Goal: Information Seeking & Learning: Check status

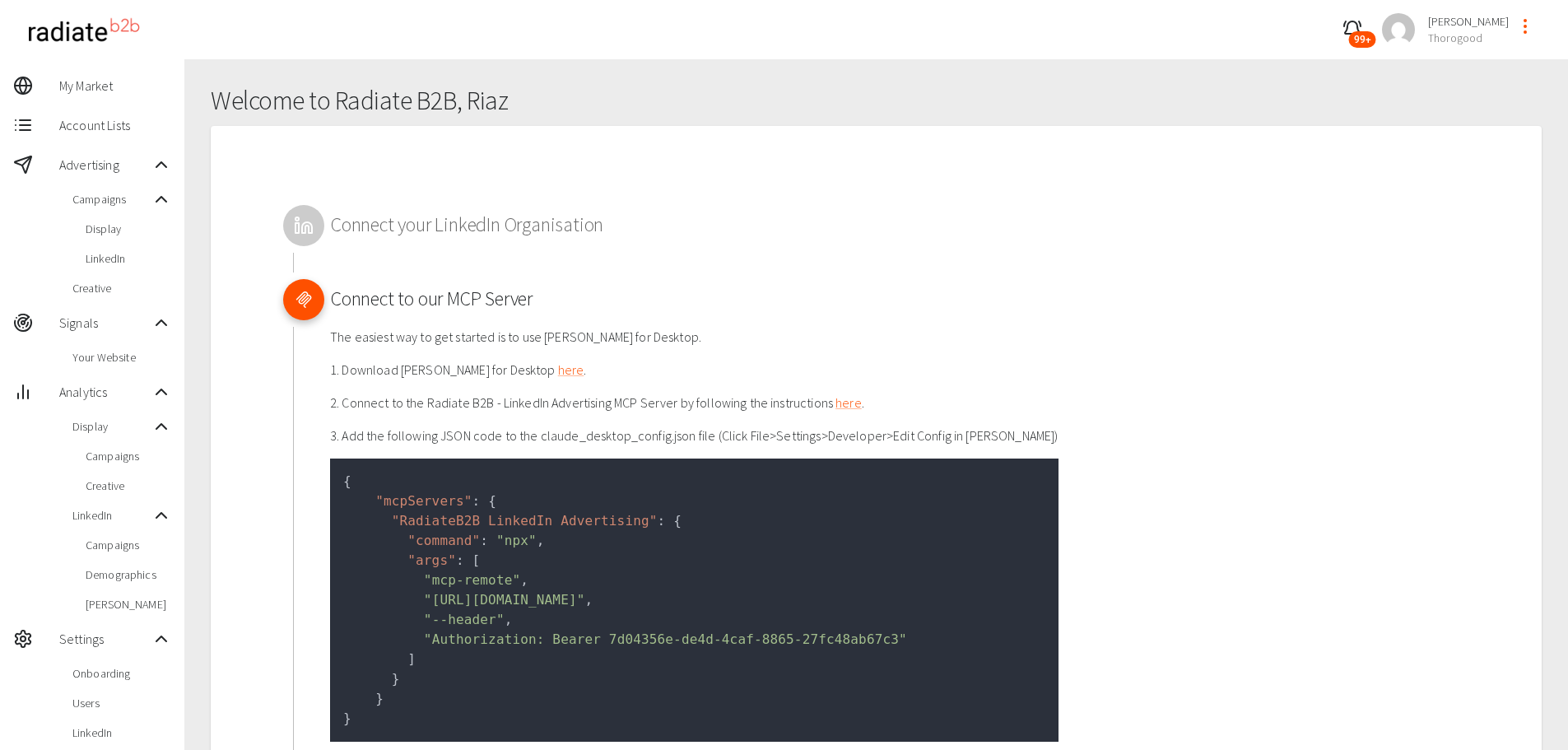
click at [102, 232] on span "Display" at bounding box center [128, 229] width 85 height 17
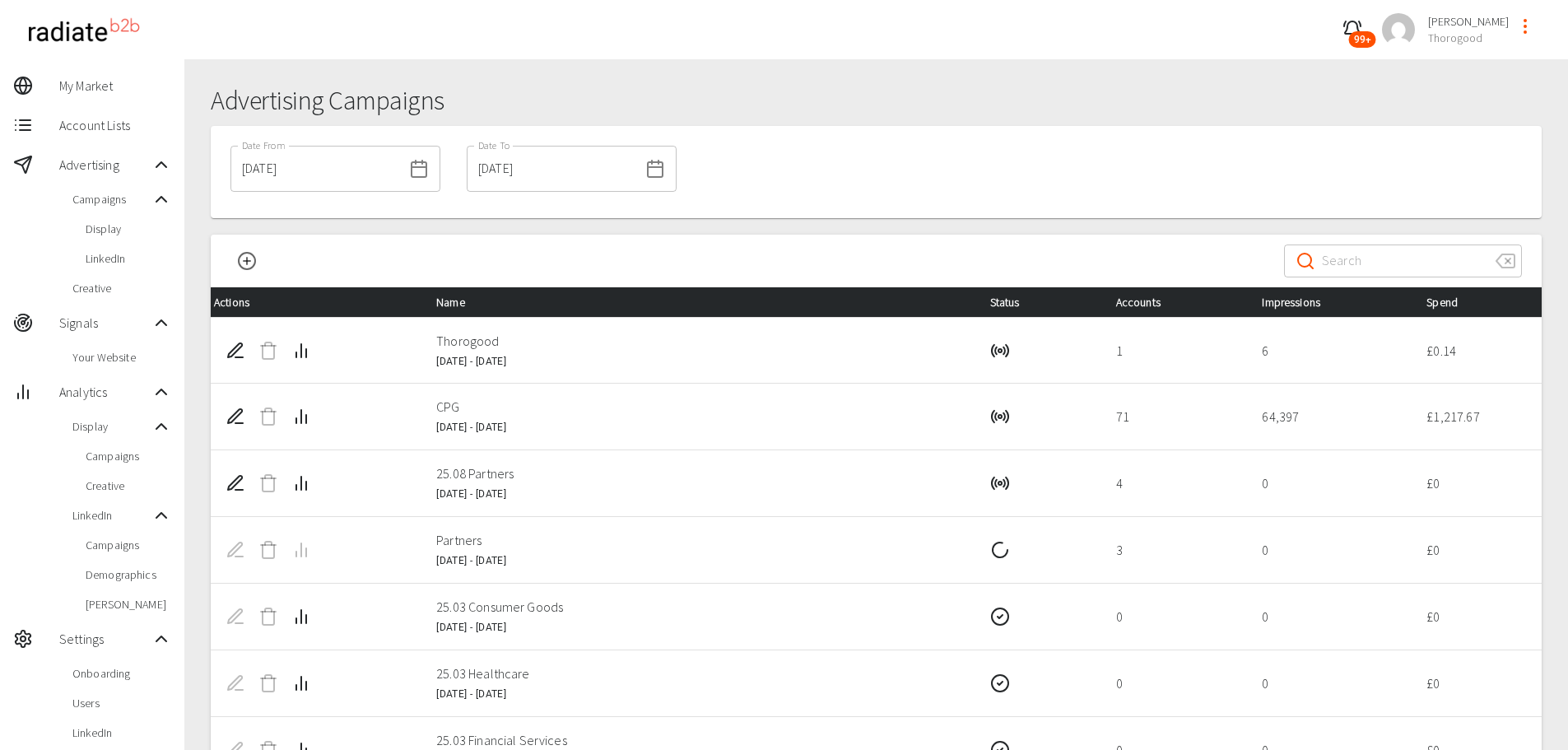
drag, startPoint x: 306, startPoint y: 352, endPoint x: 325, endPoint y: 369, distance: 25.5
click at [325, 369] on td at bounding box center [317, 350] width 212 height 67
click at [311, 478] on button "Campaign Analytics" at bounding box center [301, 483] width 33 height 33
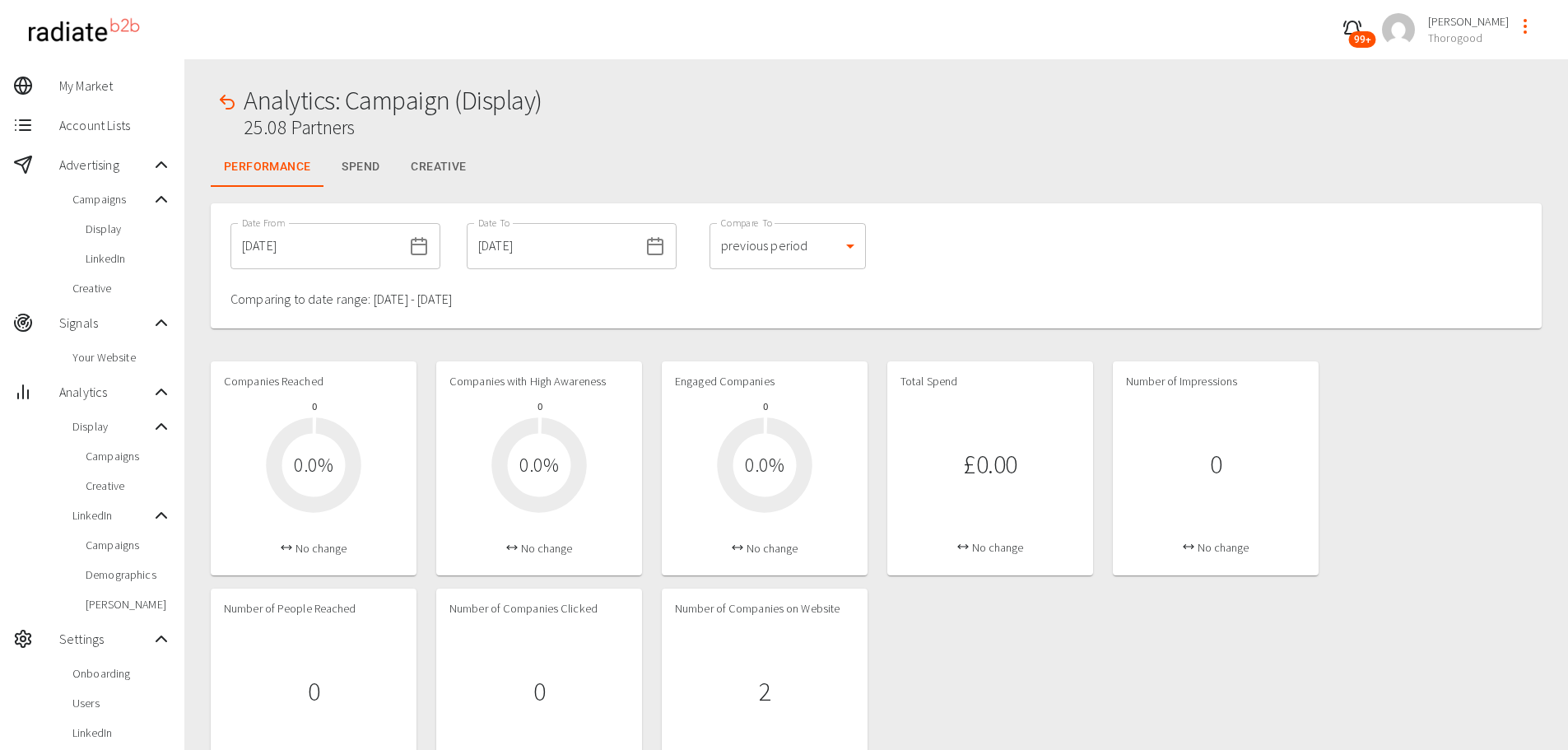
click at [219, 101] on icon "button" at bounding box center [227, 101] width 20 height 20
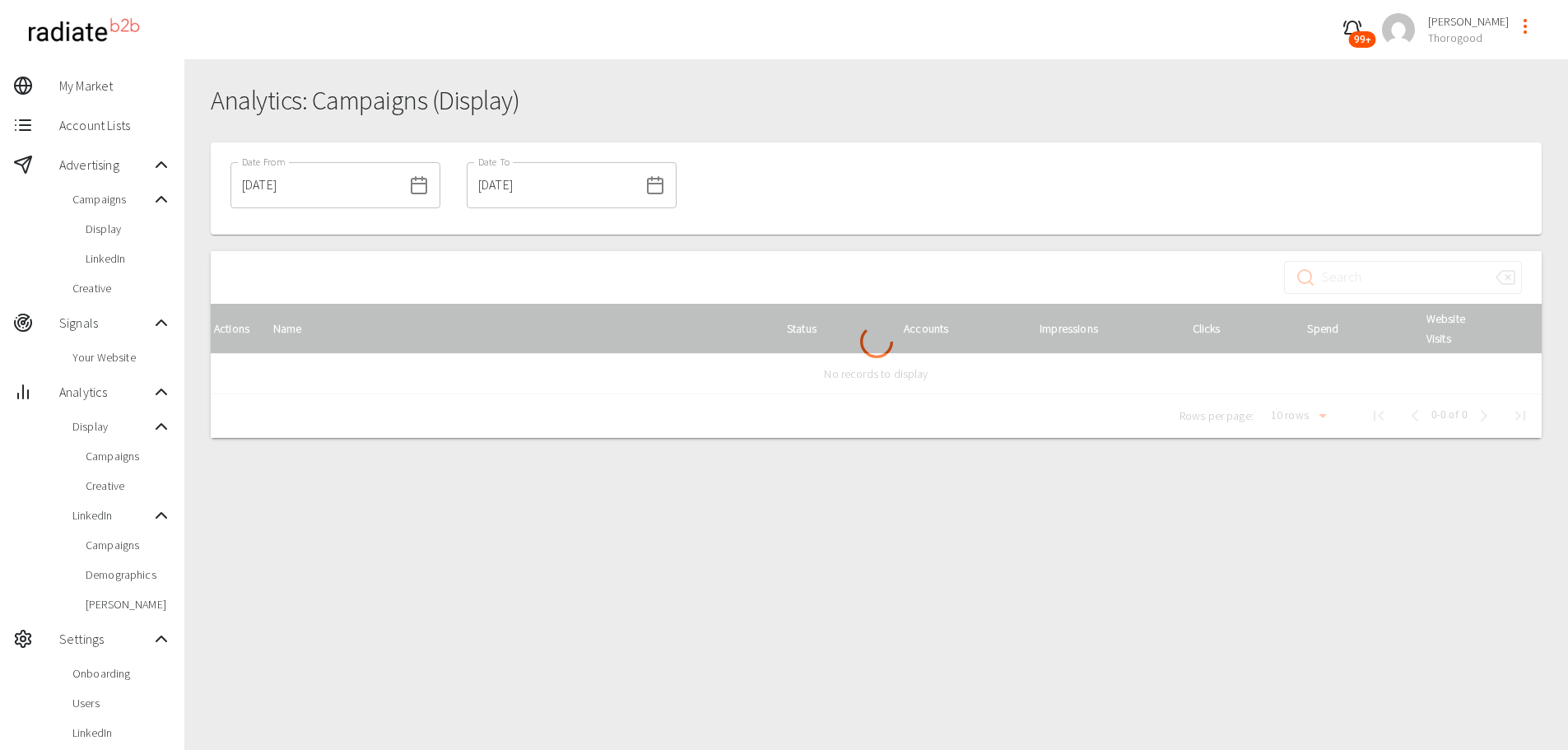
click at [95, 224] on span "Display" at bounding box center [128, 229] width 85 height 17
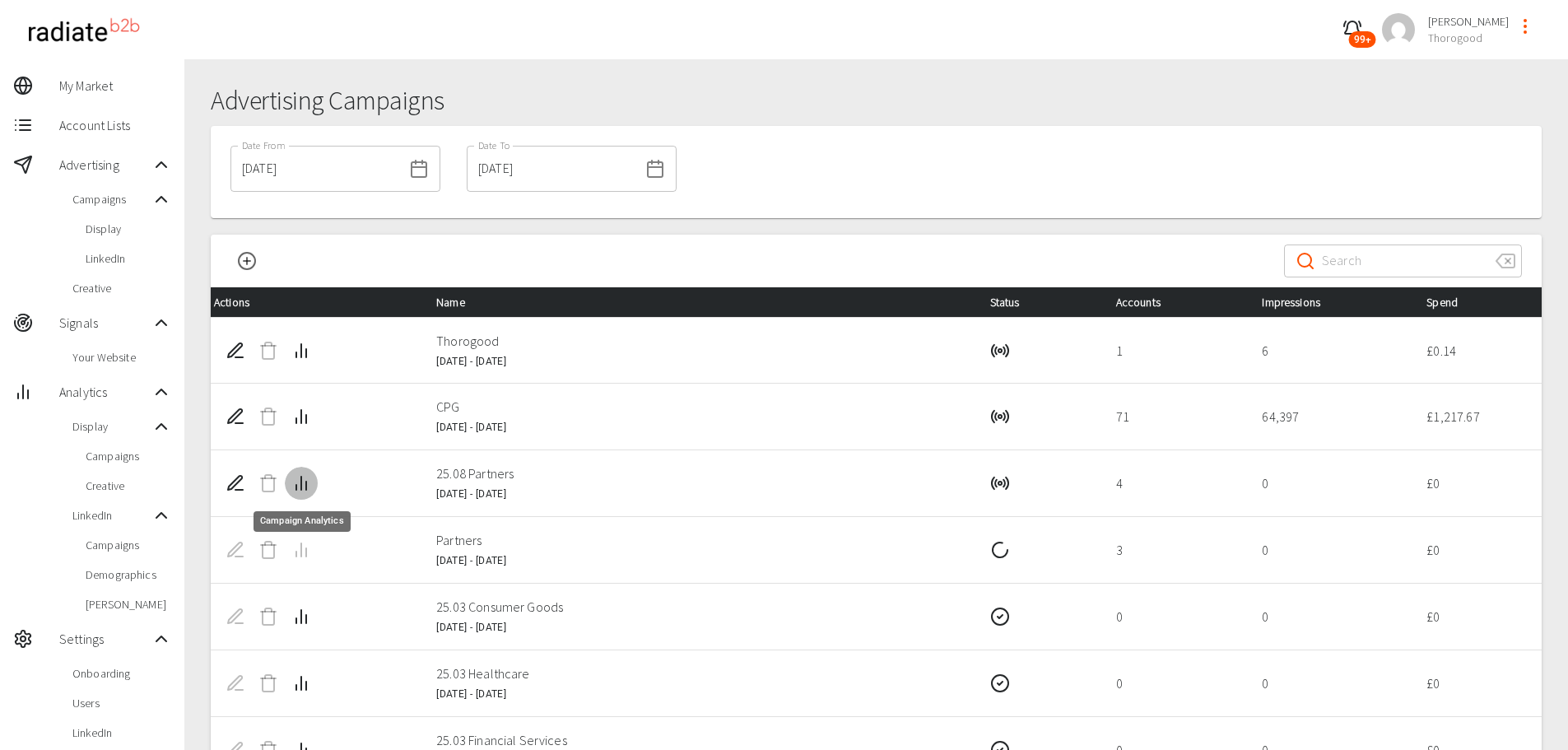
click at [295, 485] on icon "Campaign Analytics" at bounding box center [301, 483] width 20 height 20
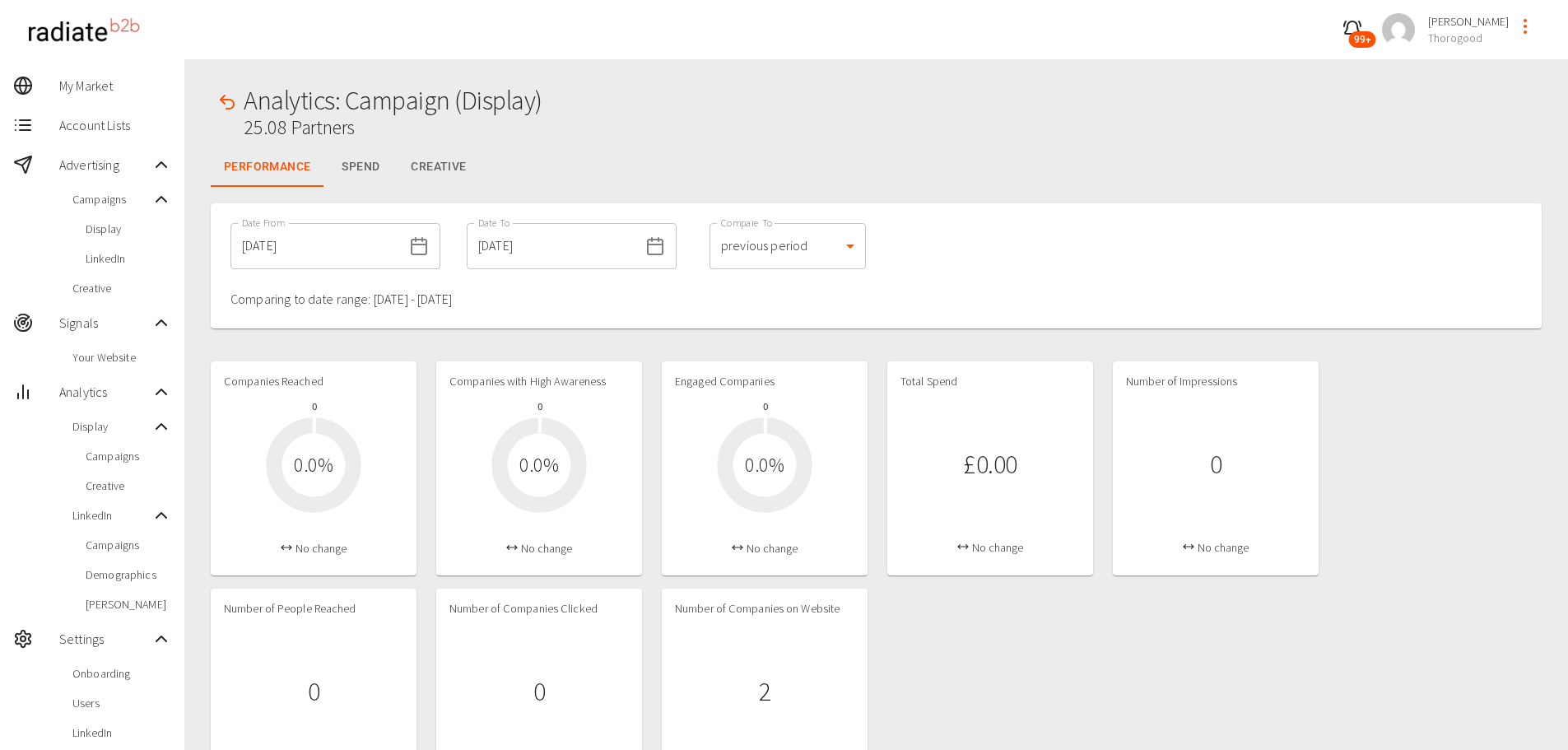
click at [230, 97] on icon "button" at bounding box center [227, 101] width 20 height 20
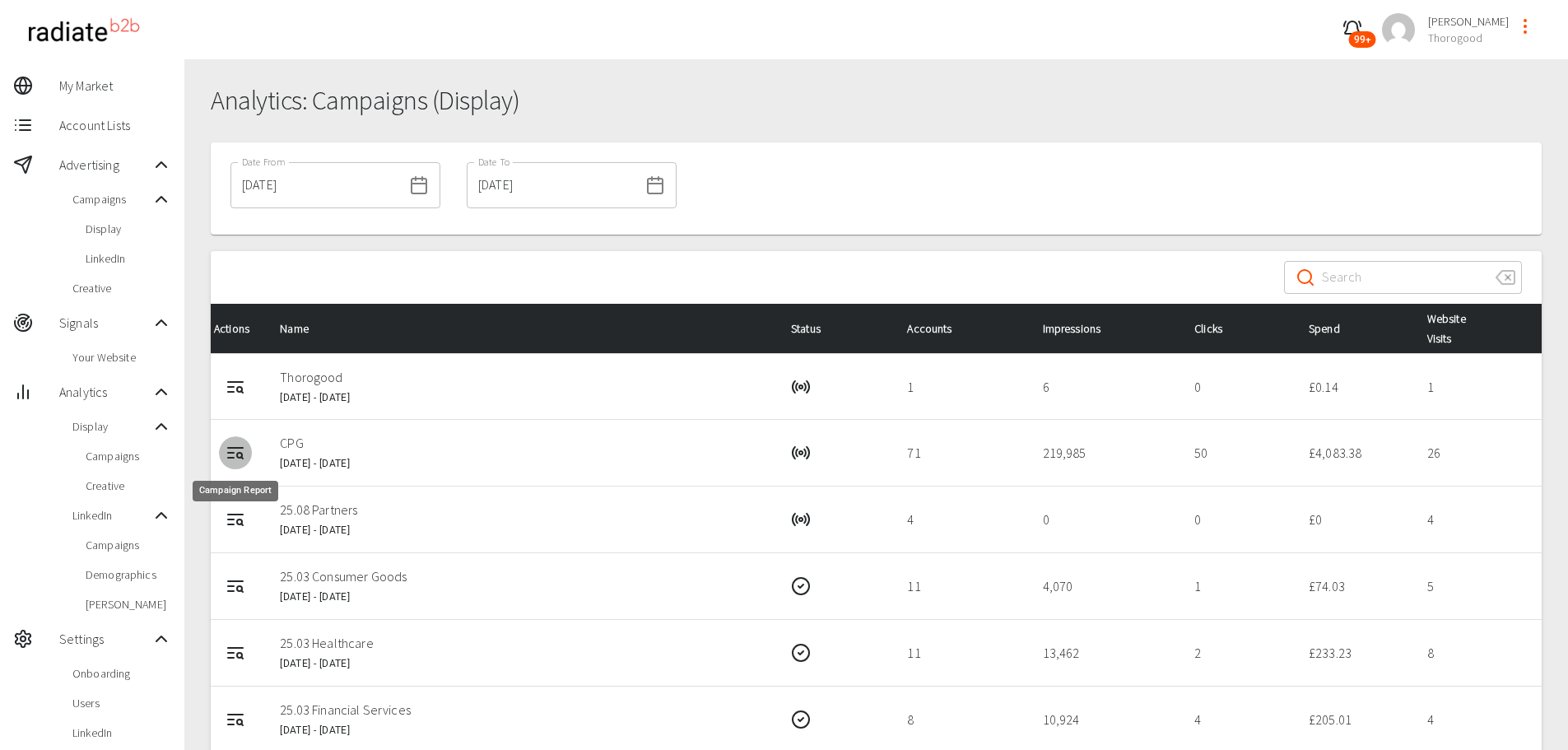
click at [235, 452] on icon "Campaign Report" at bounding box center [235, 452] width 20 height 20
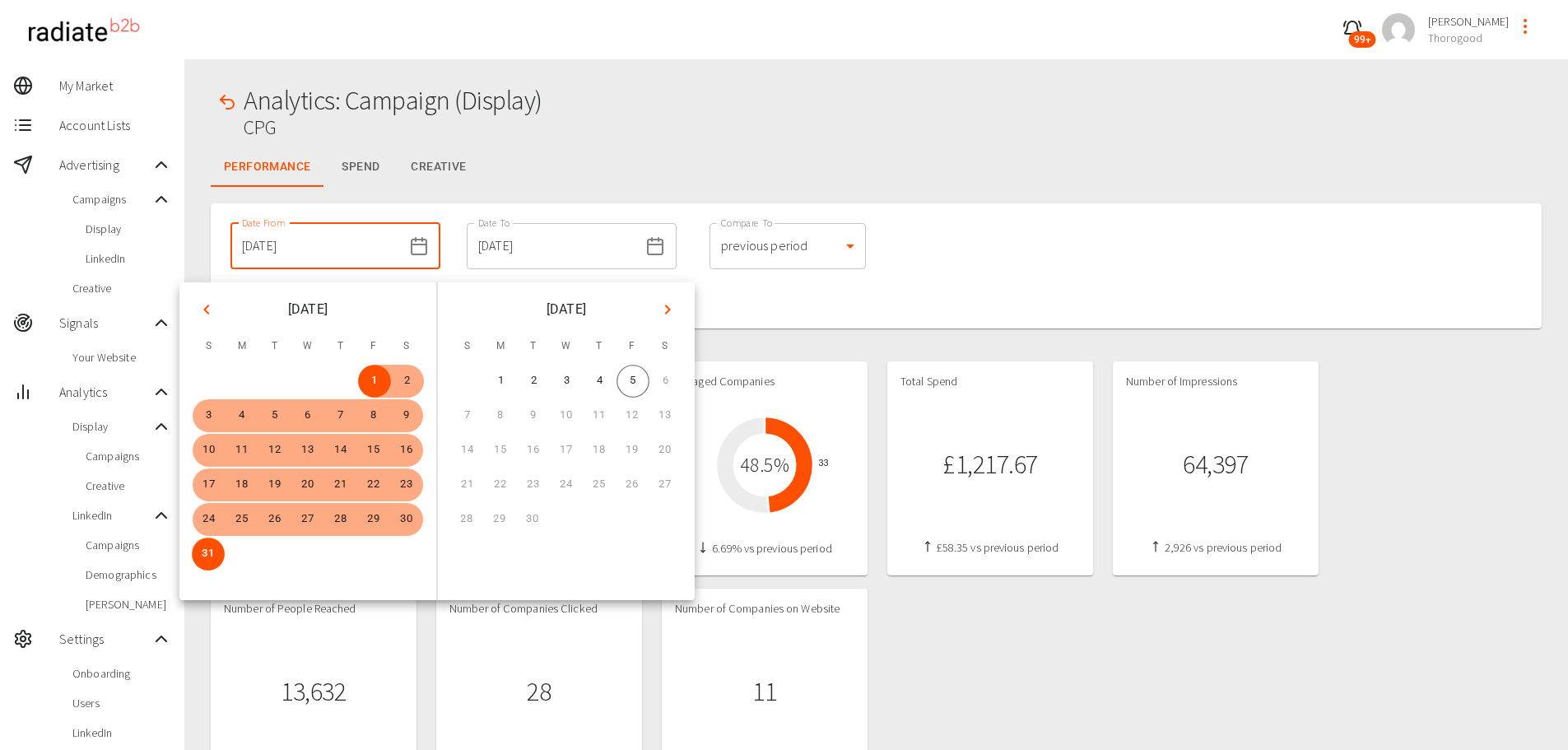
click at [380, 237] on input "01/08/2025" at bounding box center [316, 246] width 172 height 46
click at [376, 517] on button "29" at bounding box center [373, 518] width 33 height 33
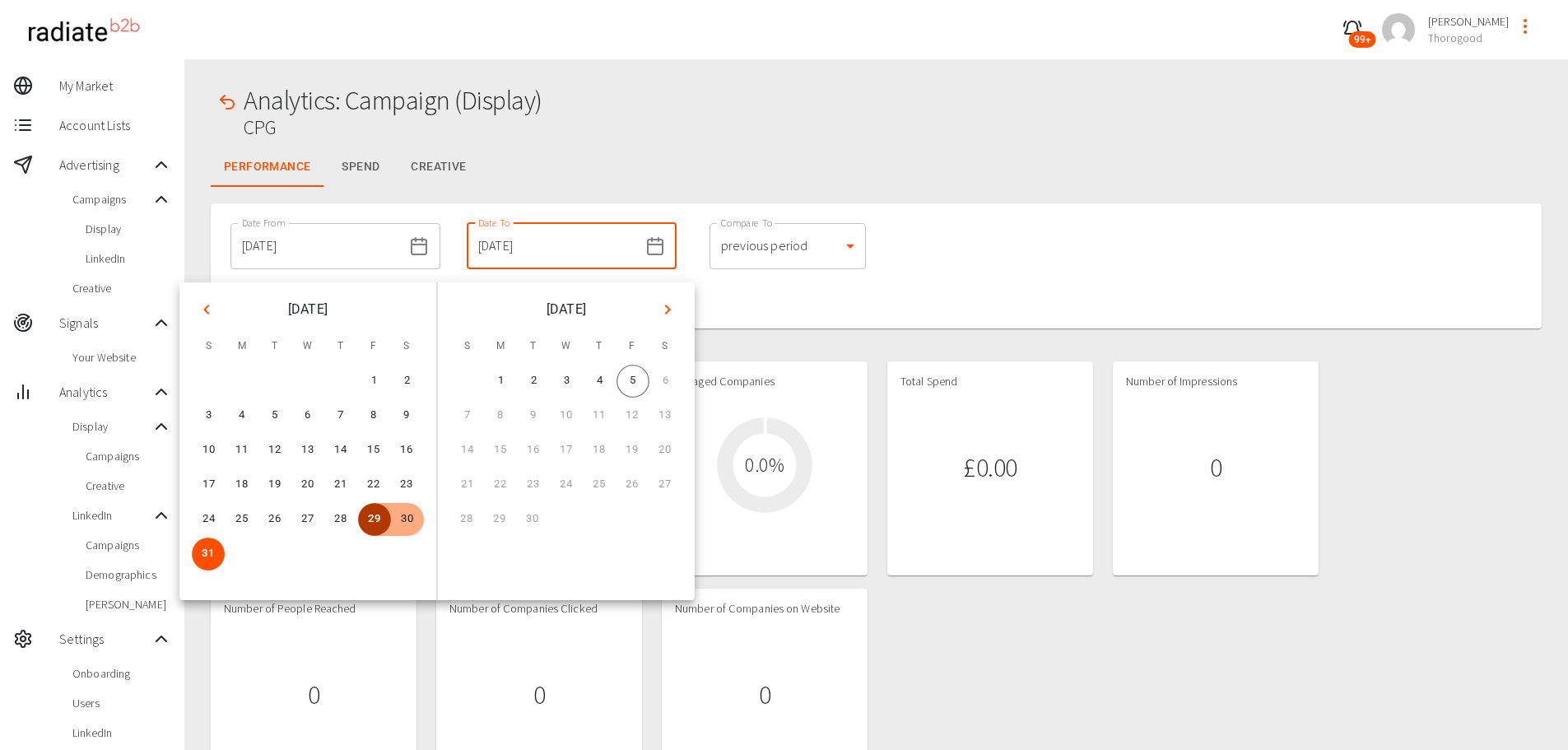
type input "29/08/2025"
click at [598, 387] on button "4" at bounding box center [599, 381] width 33 height 33
type input "04/09/2025"
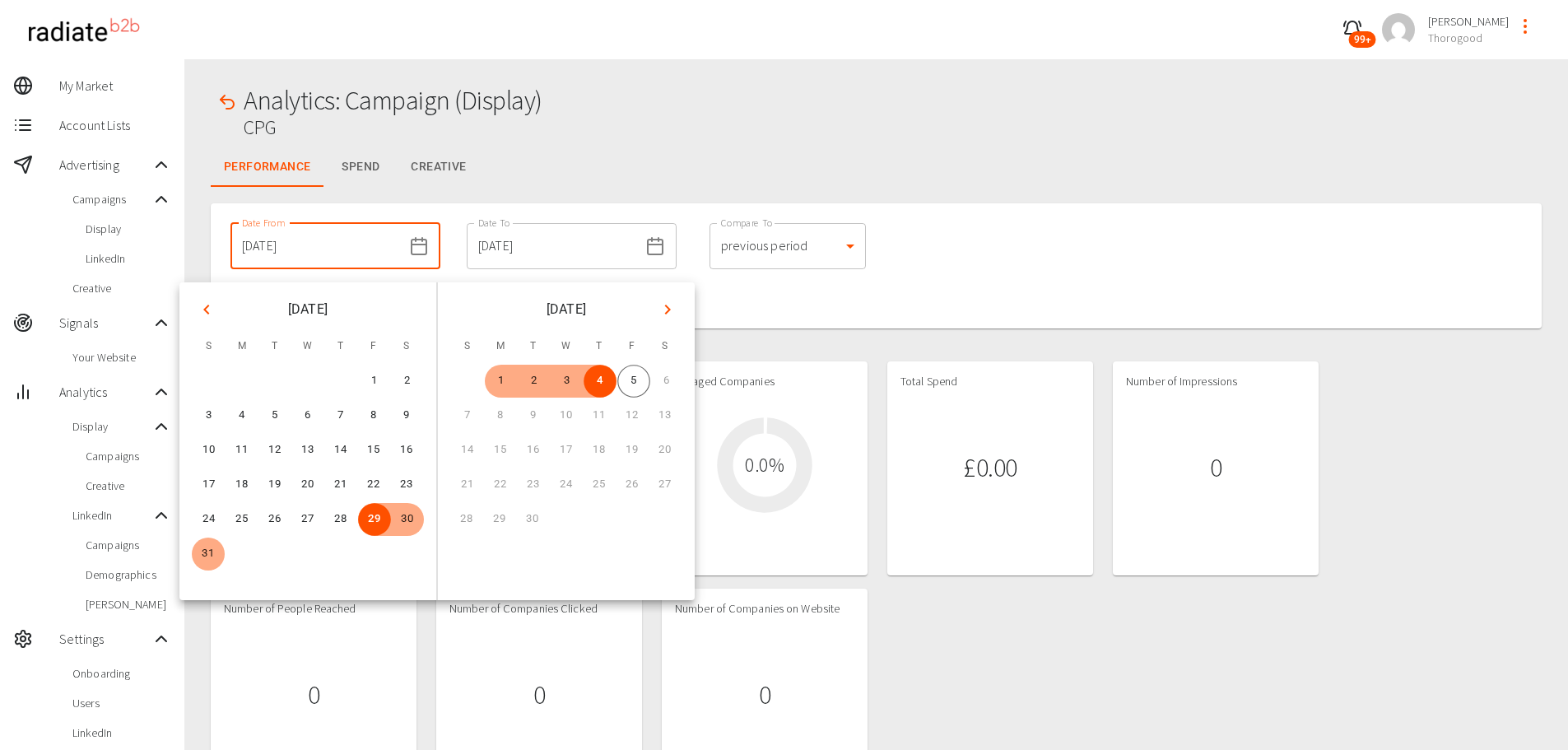
click at [968, 279] on div "Date From 29/08/2025 Date From Date To 04/09/2025 Date To Compare To previous p…" at bounding box center [876, 265] width 1331 height 125
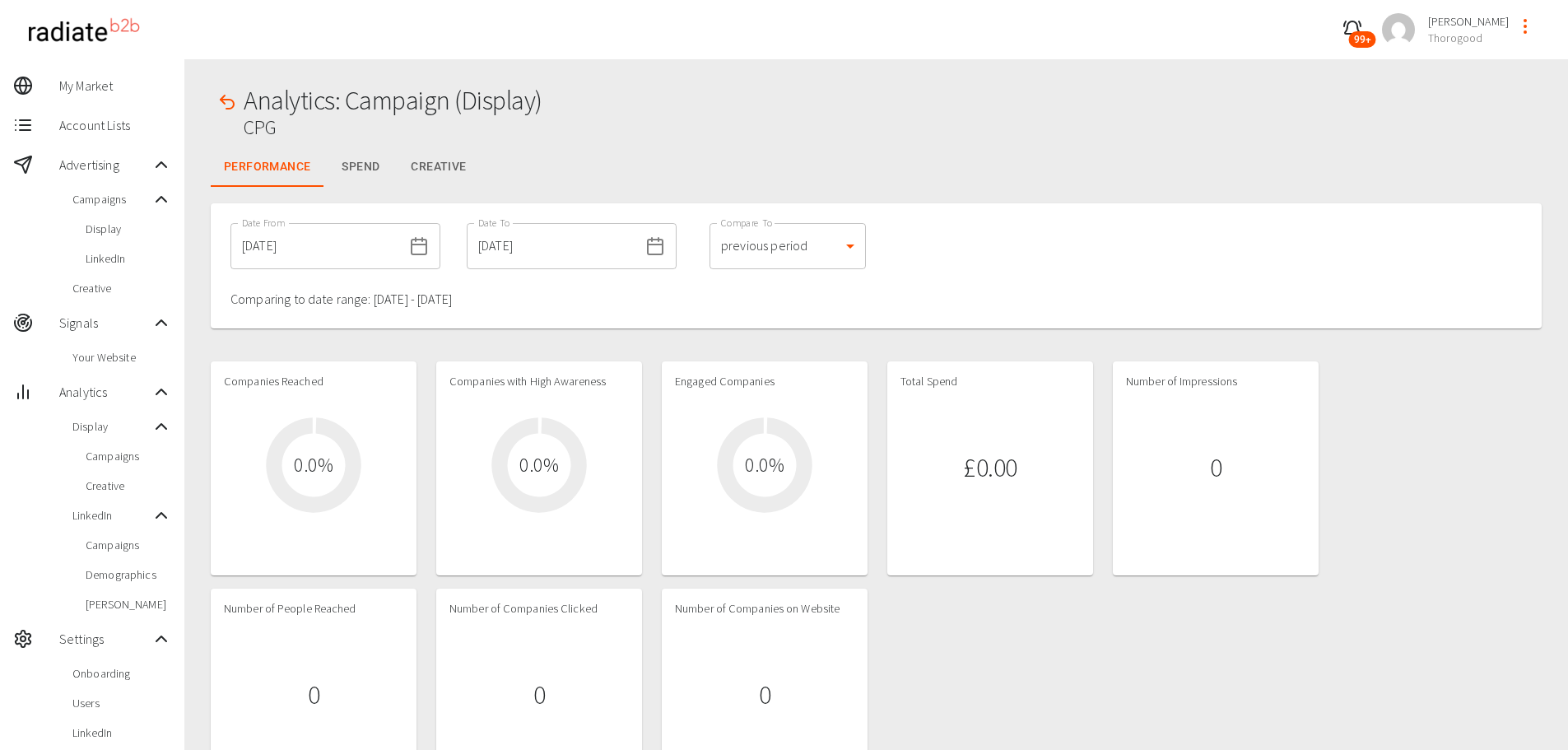
click at [969, 279] on div "Date From 29/08/2025 Date From Date To 04/09/2025 Date To Compare To previous p…" at bounding box center [876, 265] width 1331 height 125
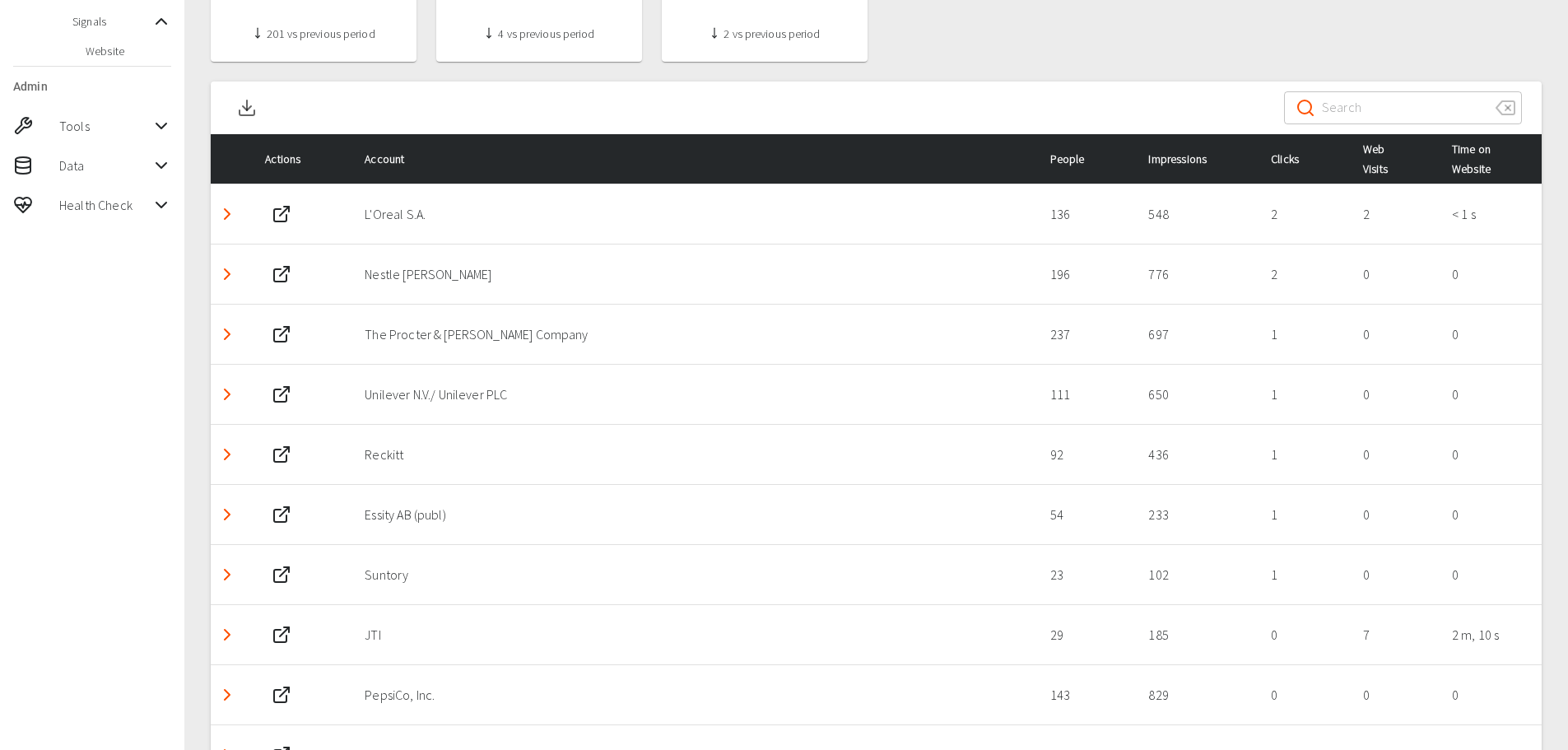
scroll to position [823, 0]
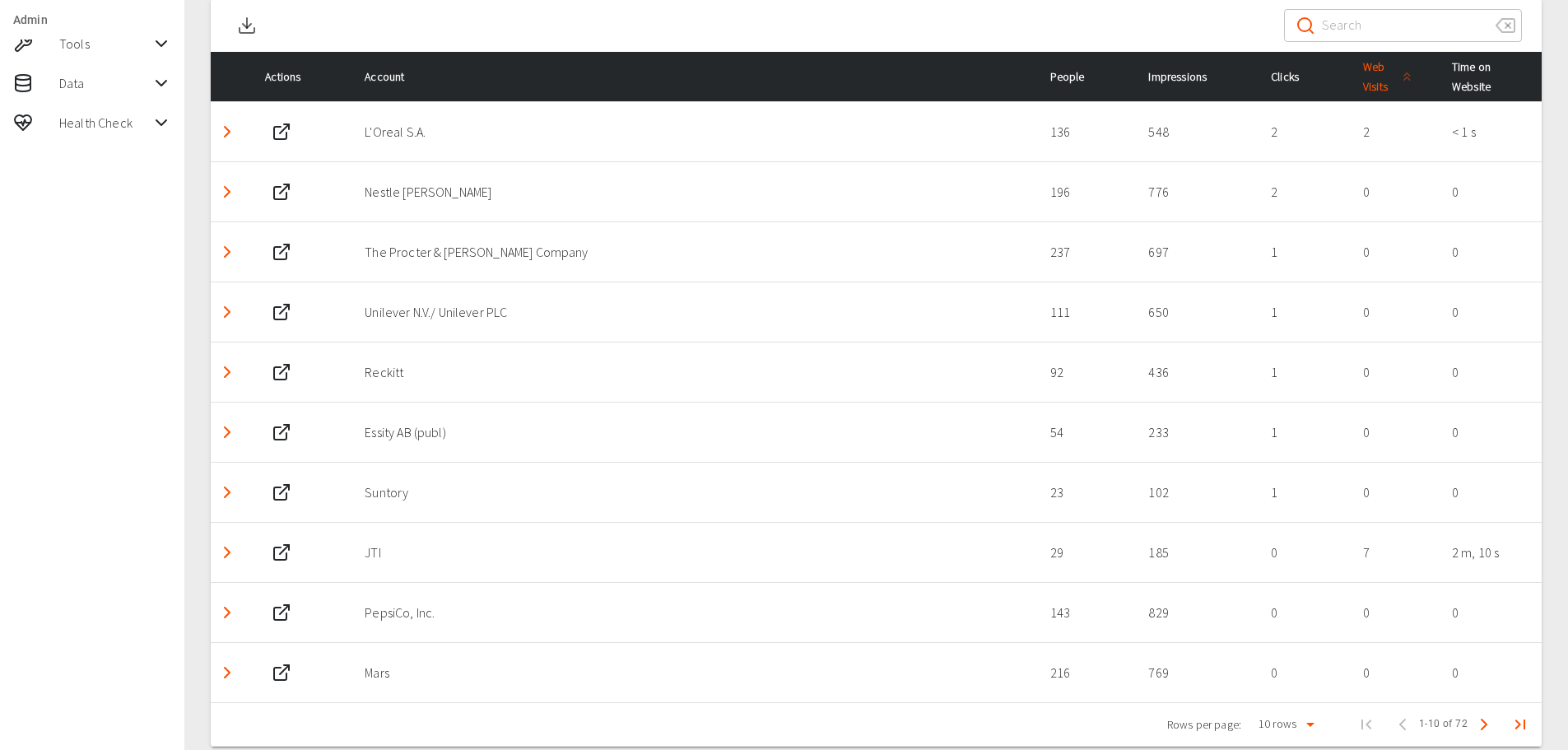
click at [1374, 76] on span "Web Visits" at bounding box center [1391, 77] width 54 height 39
click at [1375, 76] on span "Web Visits" at bounding box center [1391, 77] width 54 height 39
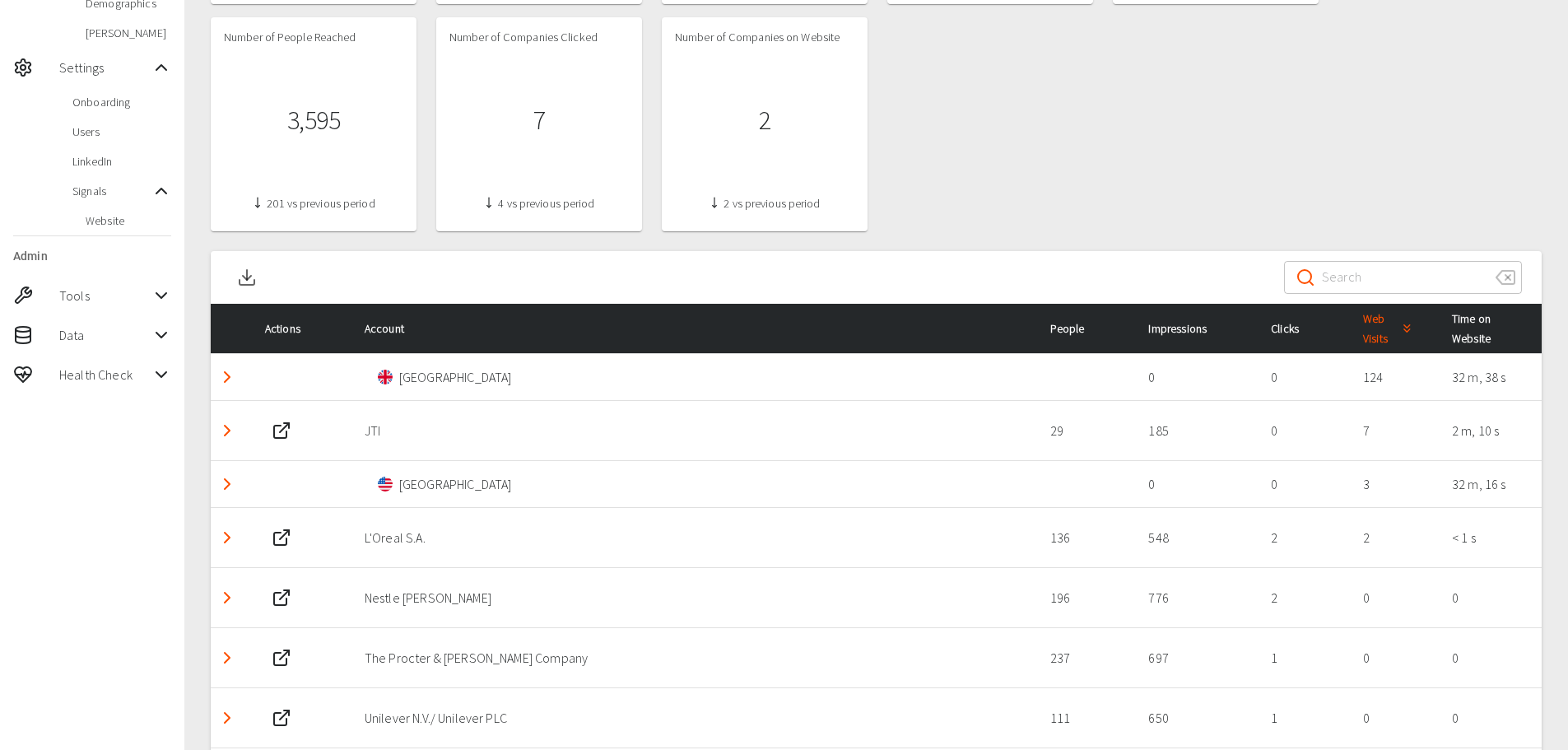
scroll to position [573, 0]
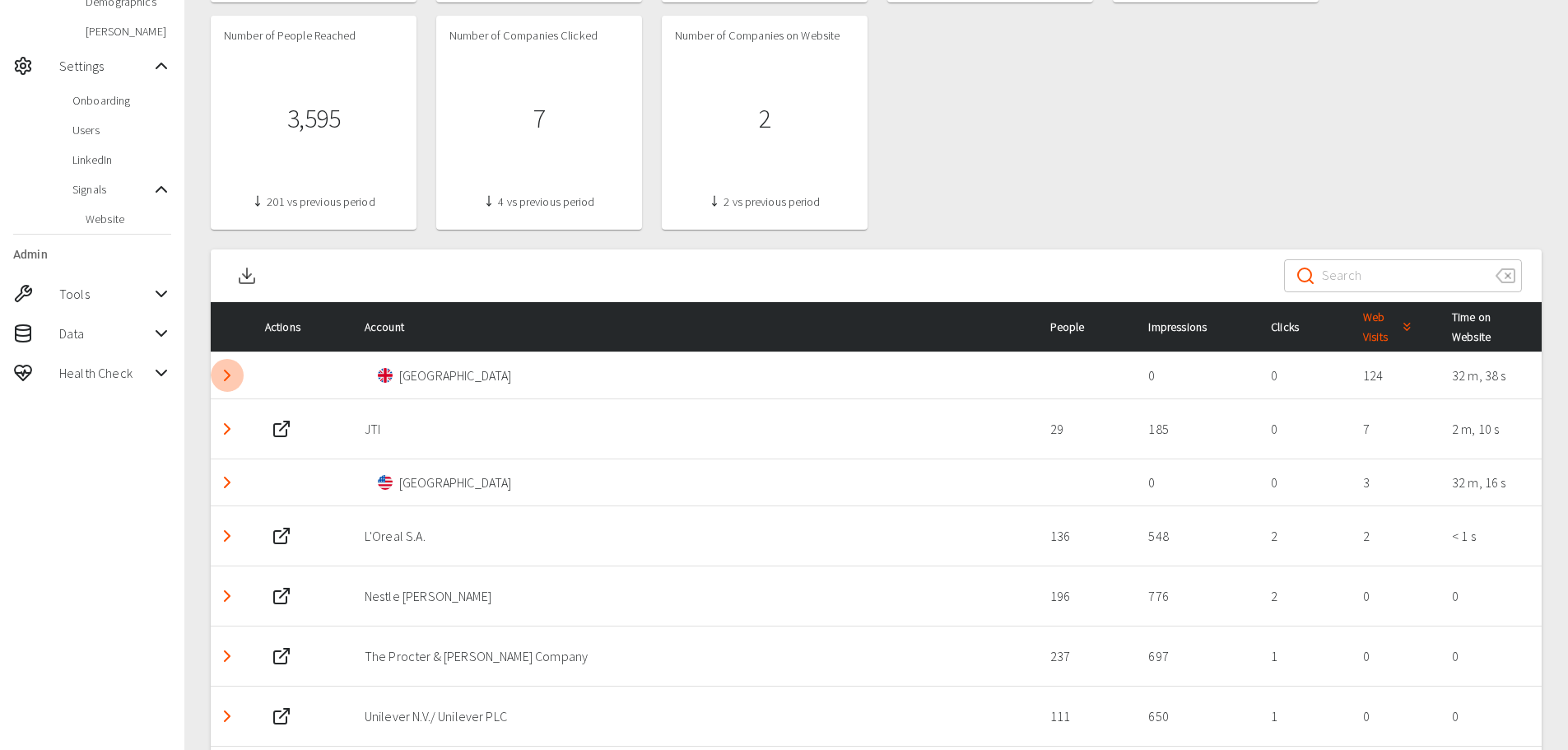
click at [227, 376] on icon "Detail panel visibility toggle" at bounding box center [227, 375] width 20 height 20
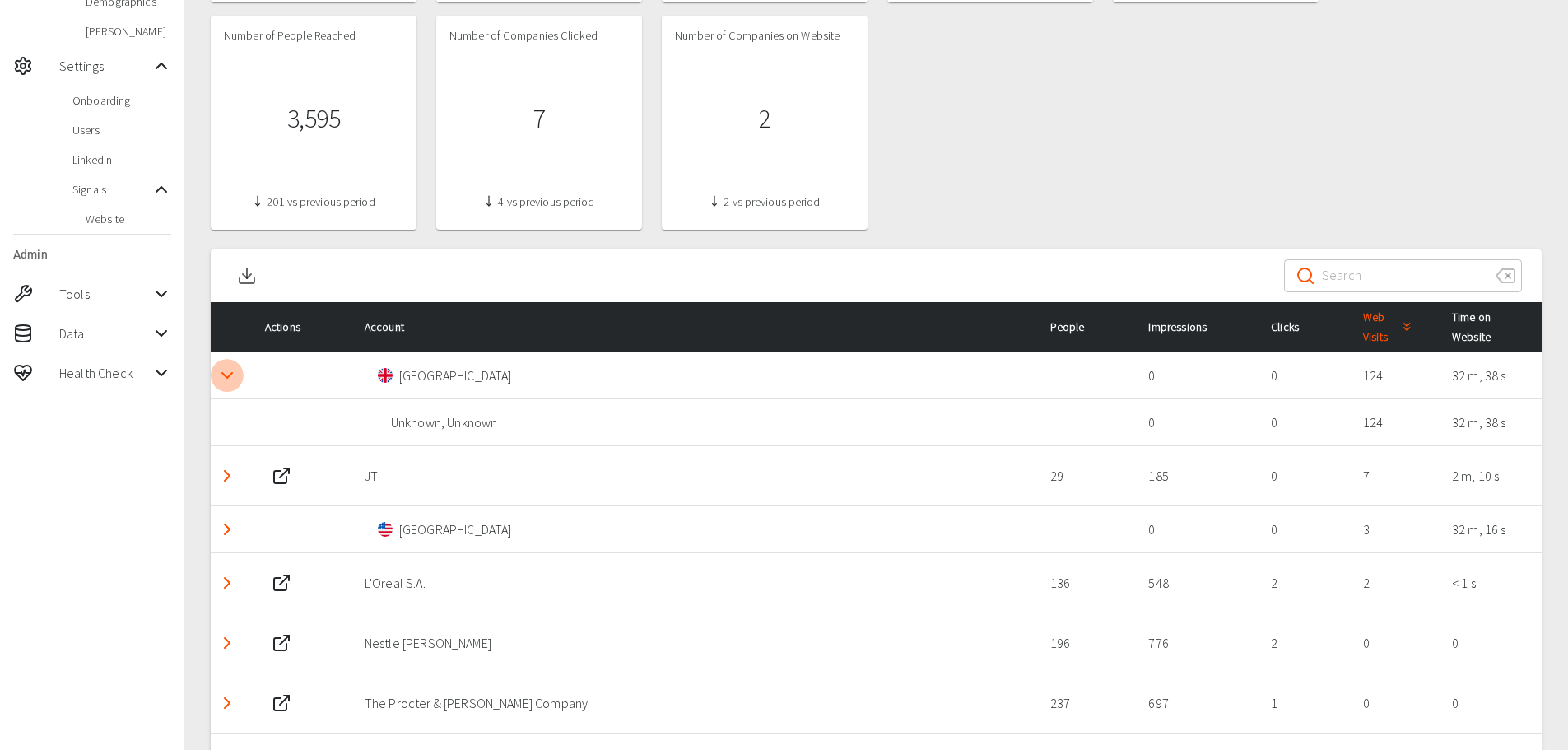
click at [227, 376] on icon "Detail panel visibility toggle" at bounding box center [227, 375] width 20 height 20
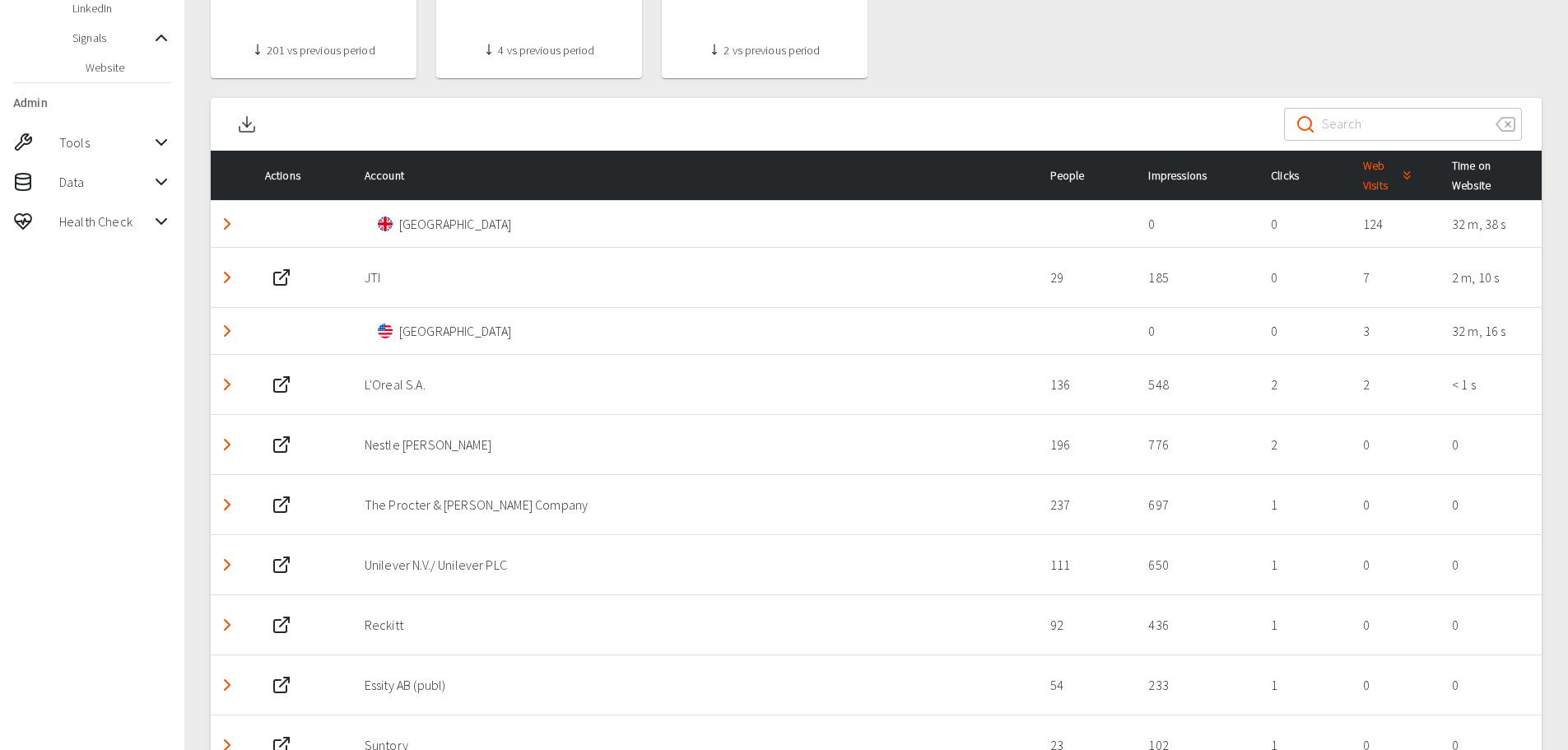
scroll to position [741, 0]
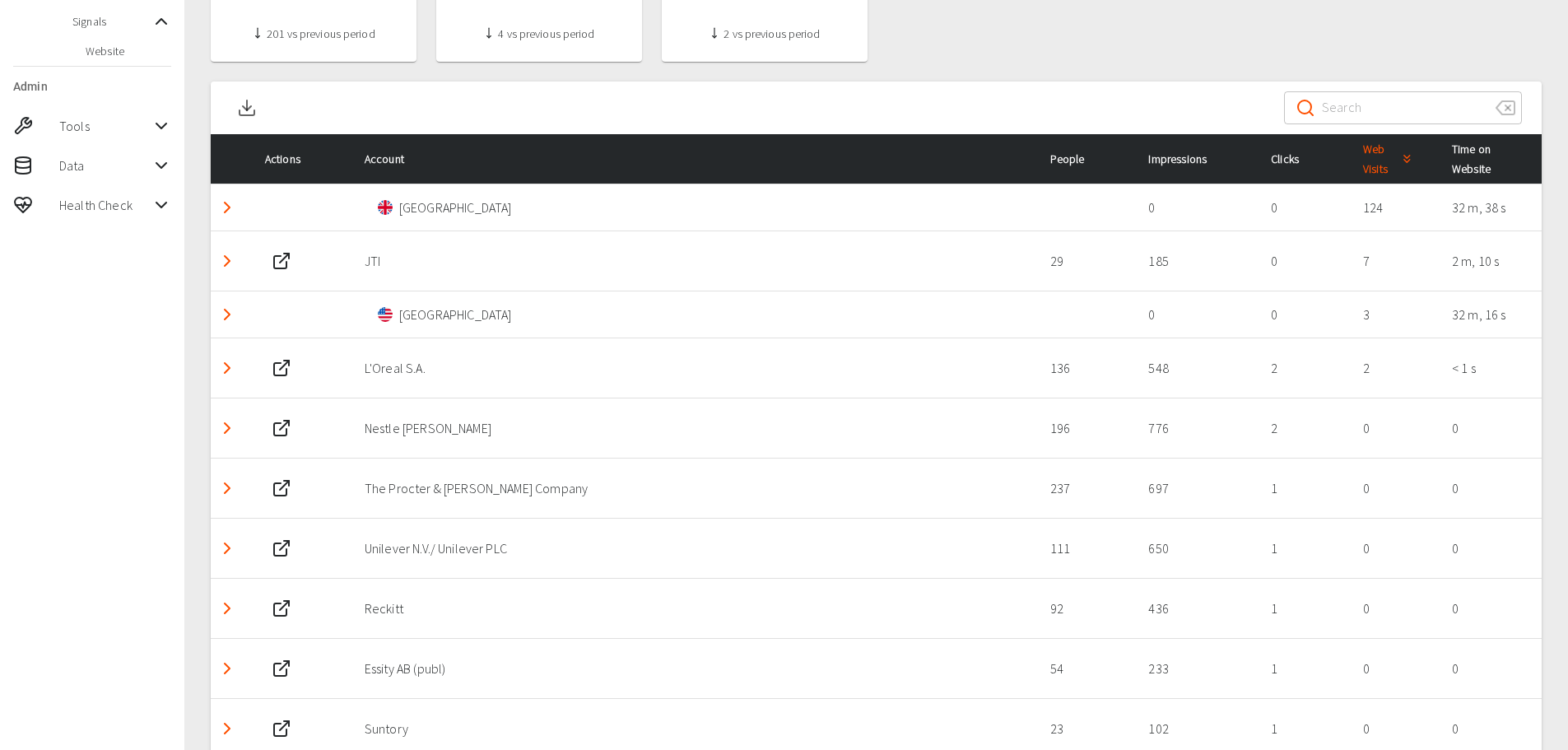
click at [236, 370] on icon "Detail panel visibility toggle" at bounding box center [227, 368] width 20 height 20
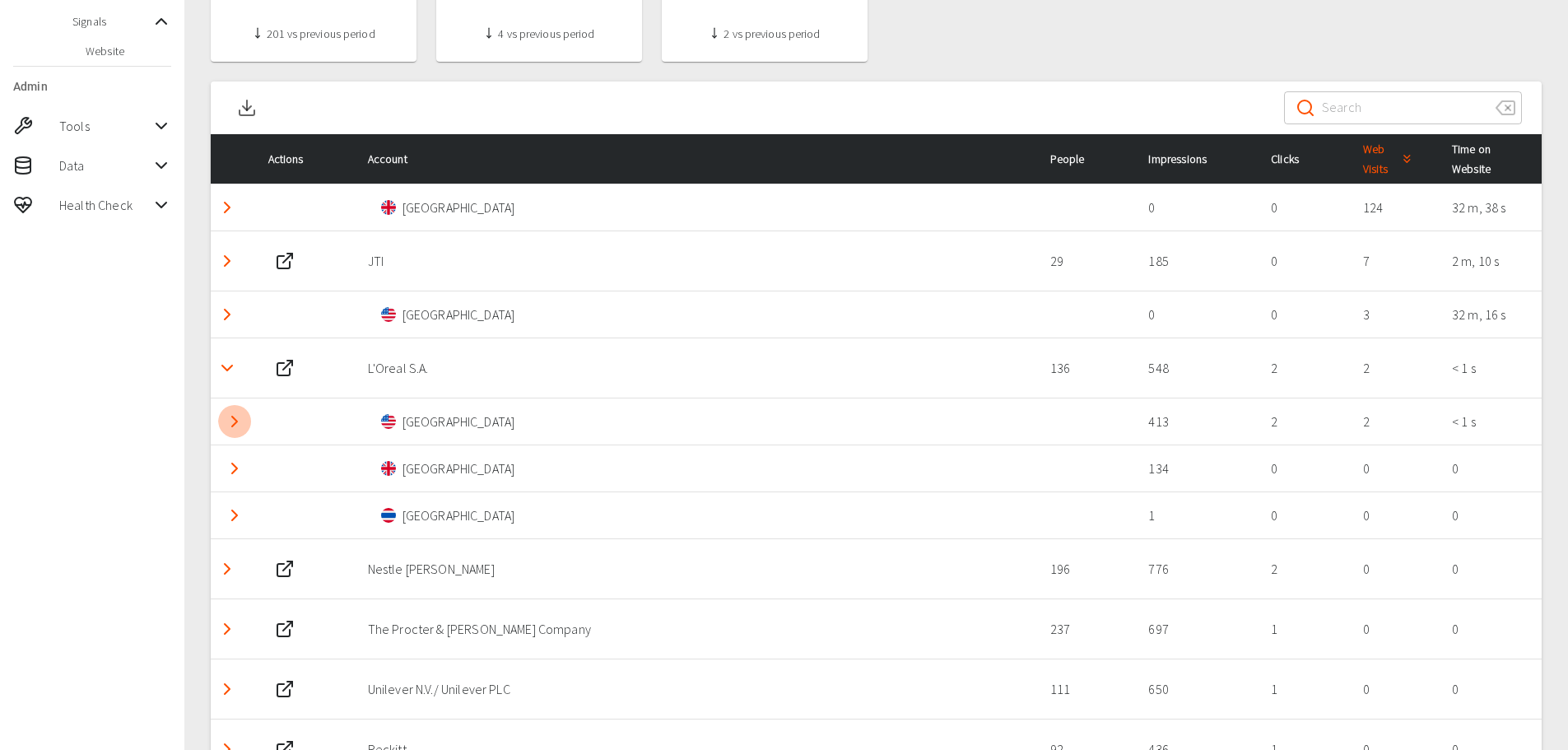
click at [234, 431] on button "Detail panel visibility toggle" at bounding box center [234, 421] width 33 height 33
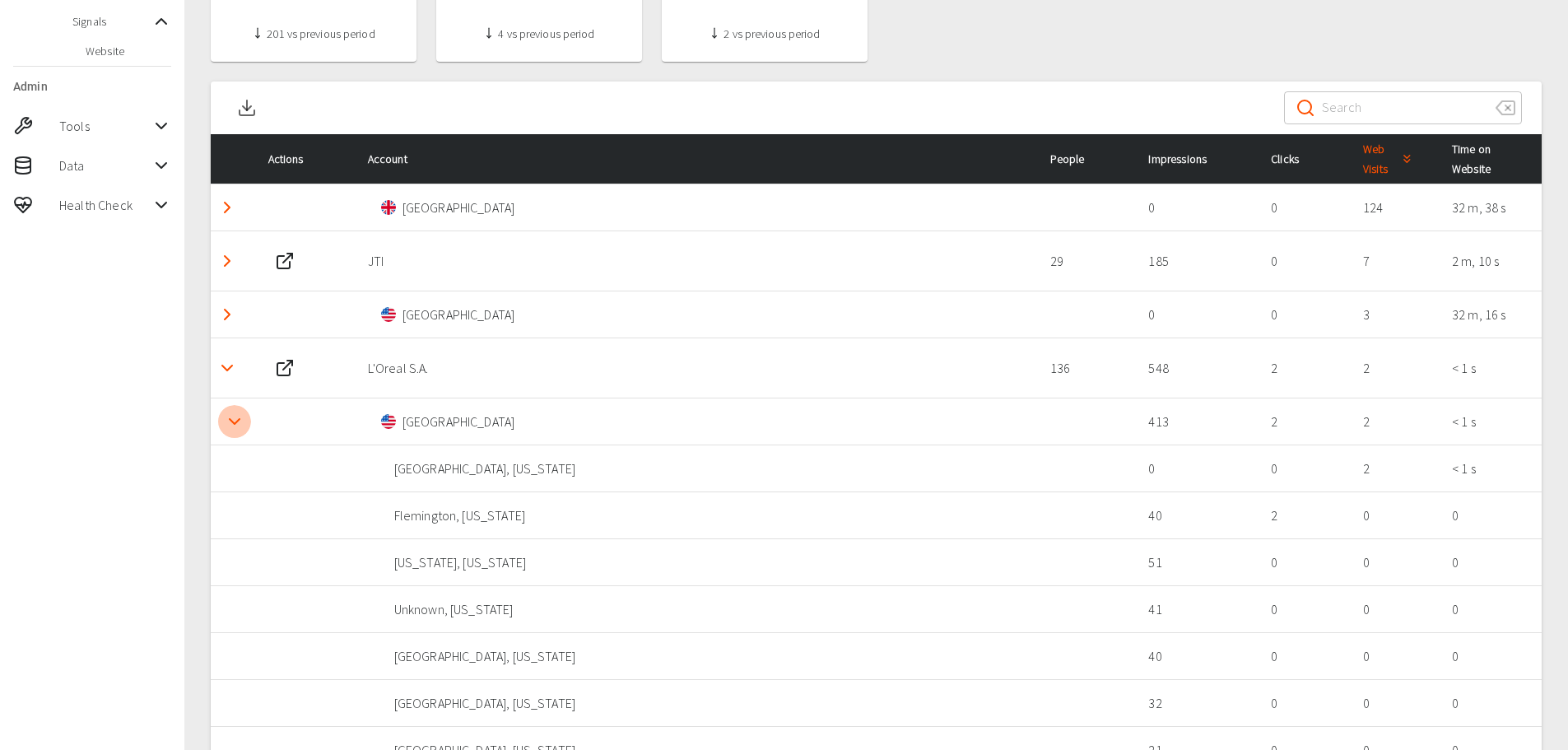
drag, startPoint x: 235, startPoint y: 431, endPoint x: 234, endPoint y: 409, distance: 22.0
click at [235, 430] on button "Detail panel visibility toggle" at bounding box center [234, 421] width 33 height 33
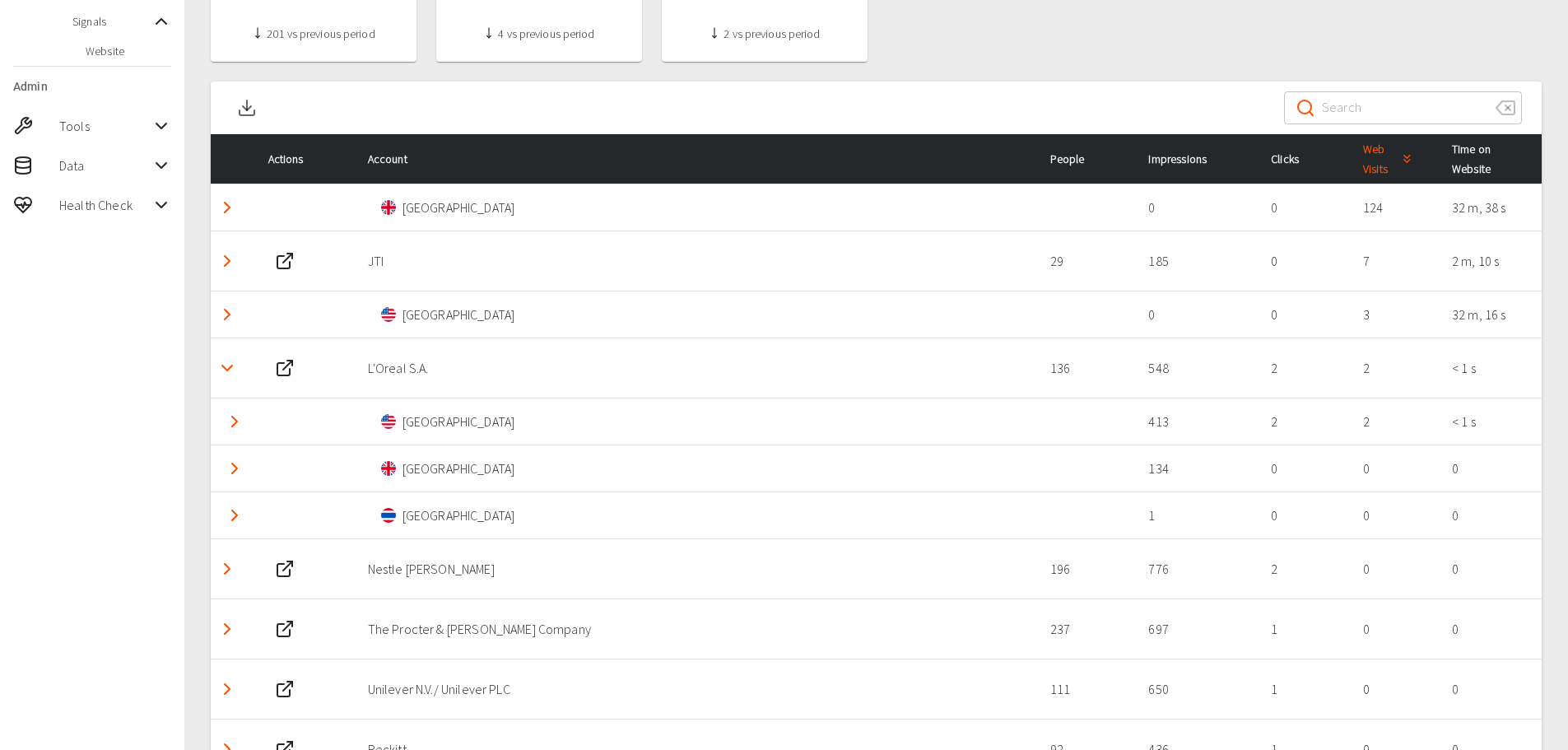
click at [224, 373] on icon "Detail panel visibility toggle" at bounding box center [227, 368] width 20 height 20
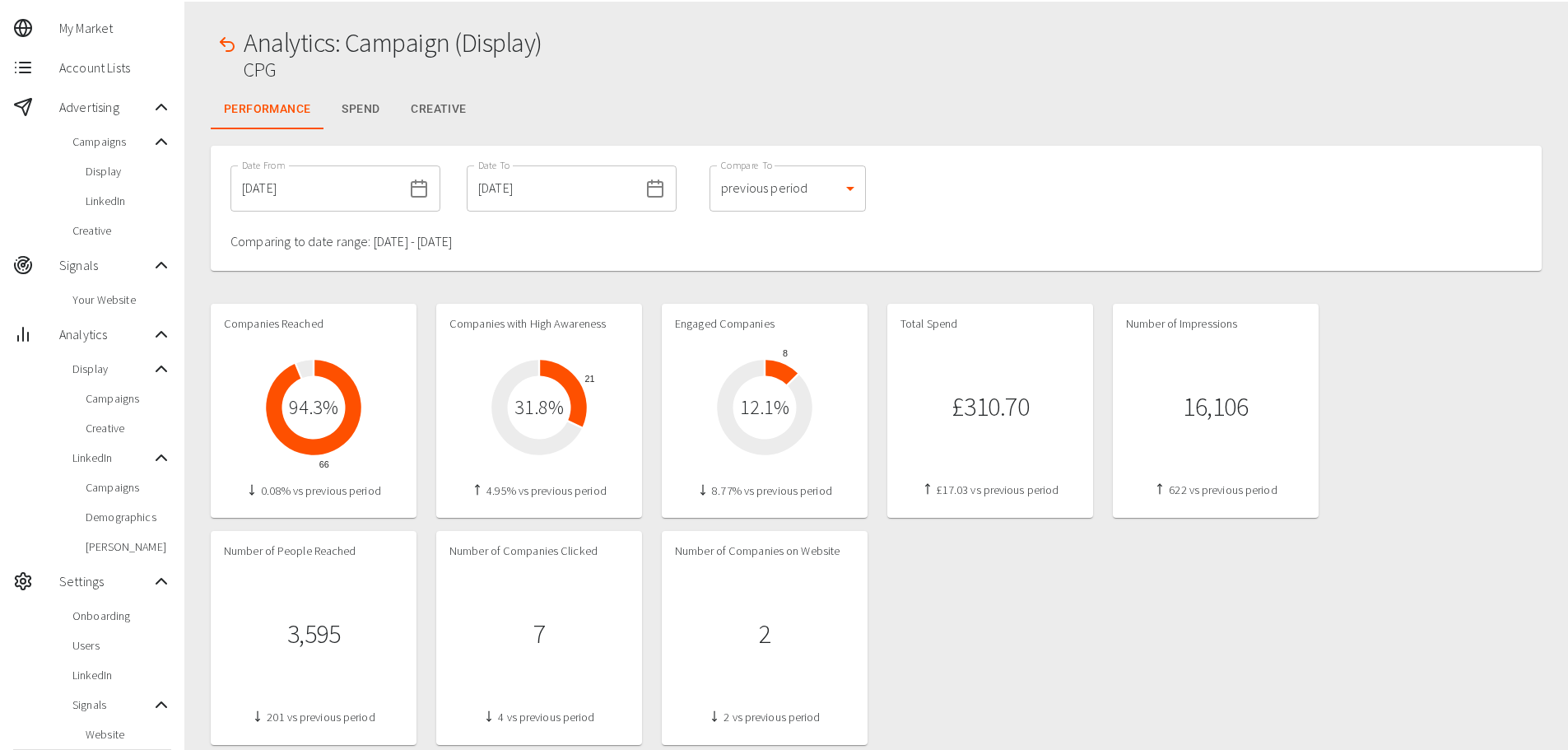
scroll to position [0, 0]
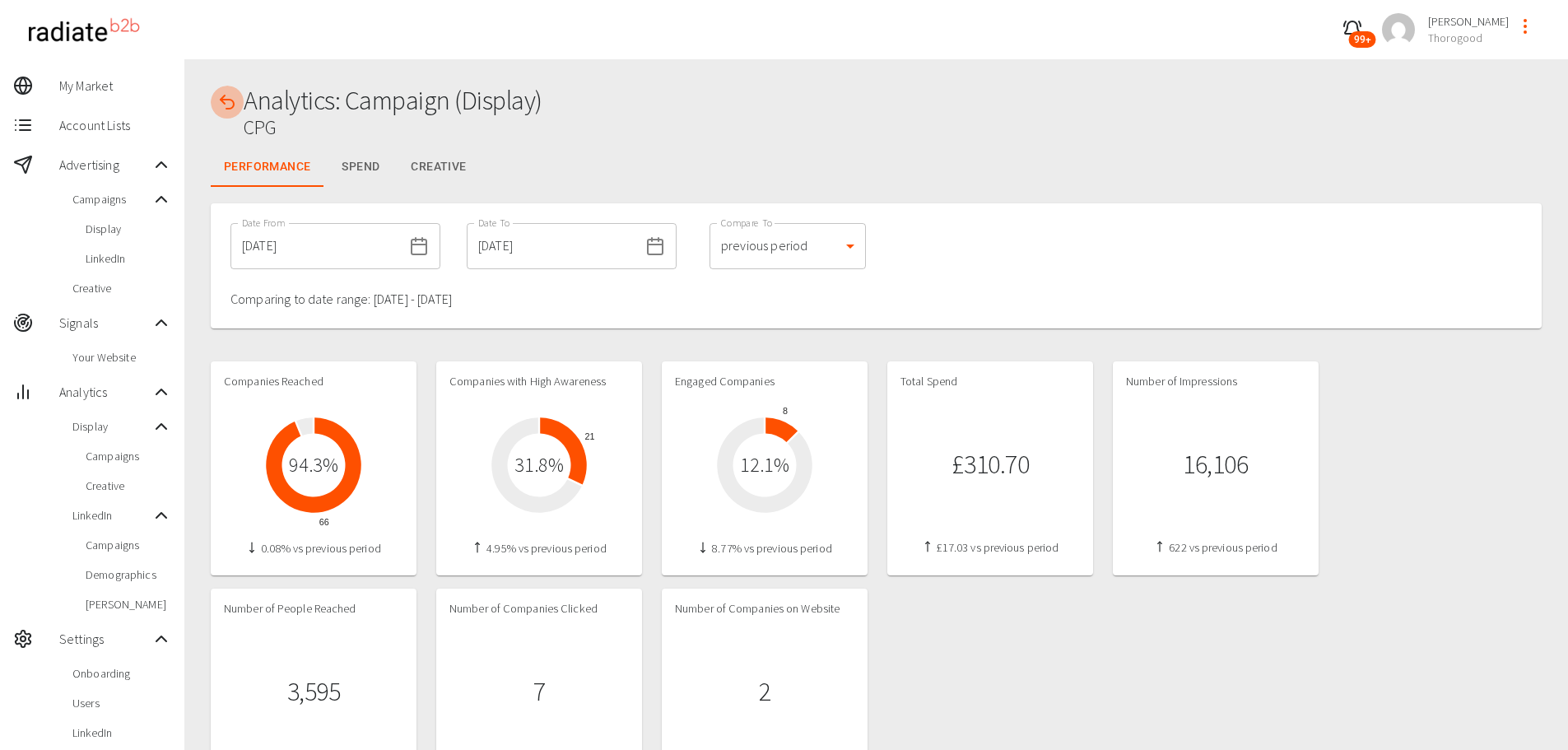
click at [233, 104] on icon "button" at bounding box center [227, 101] width 20 height 20
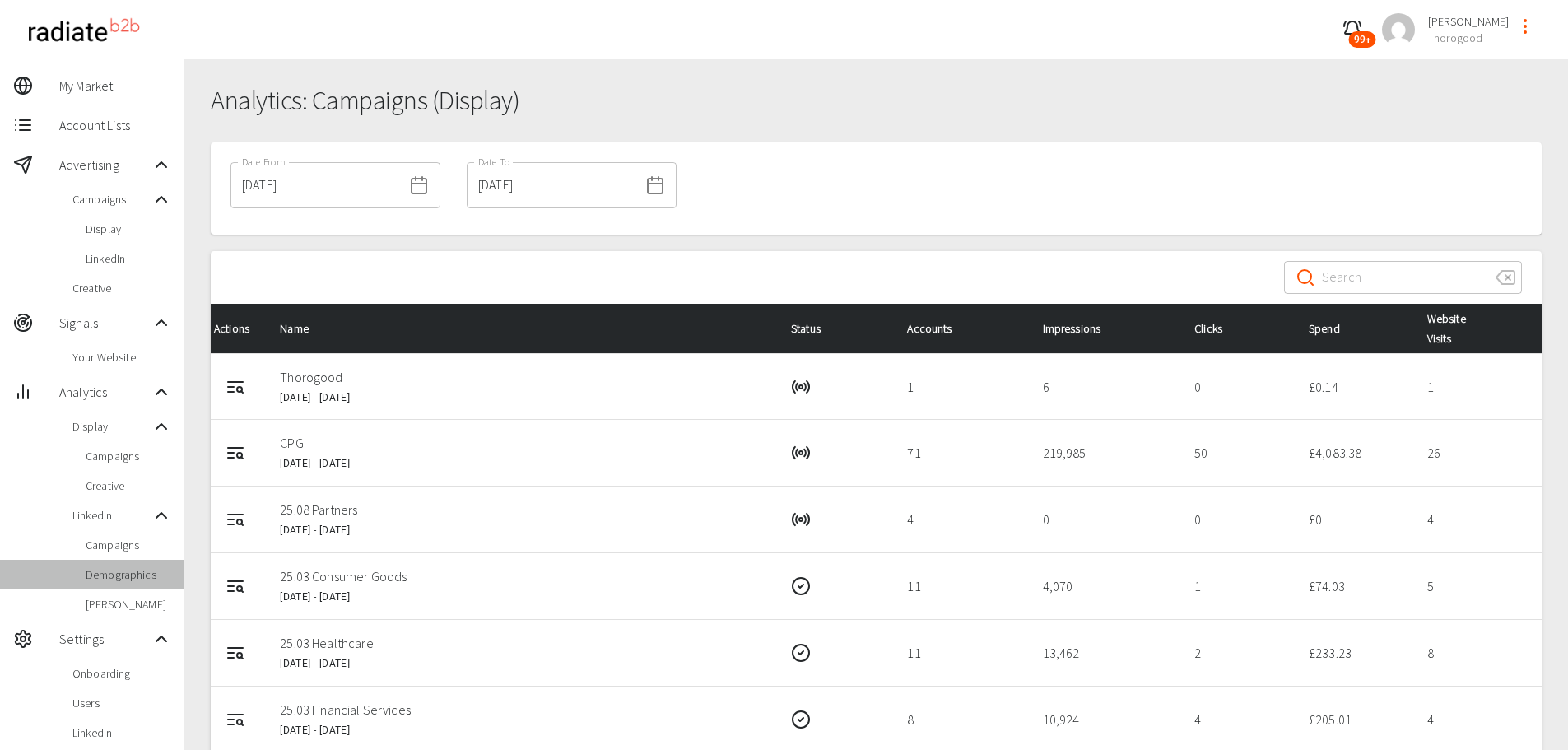
click at [138, 578] on span "Demographics" at bounding box center [128, 575] width 85 height 17
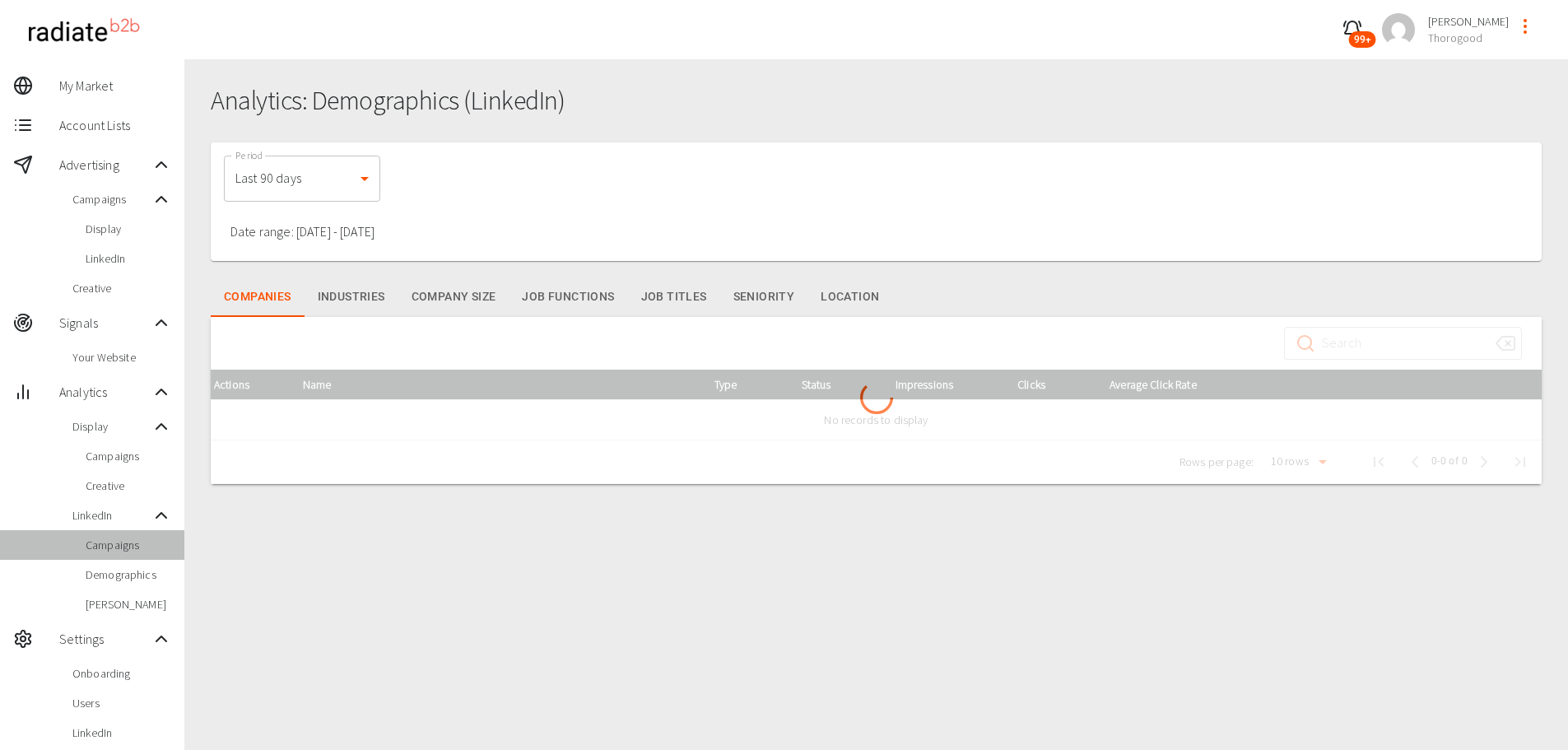
click at [131, 555] on div "Campaigns" at bounding box center [92, 545] width 185 height 30
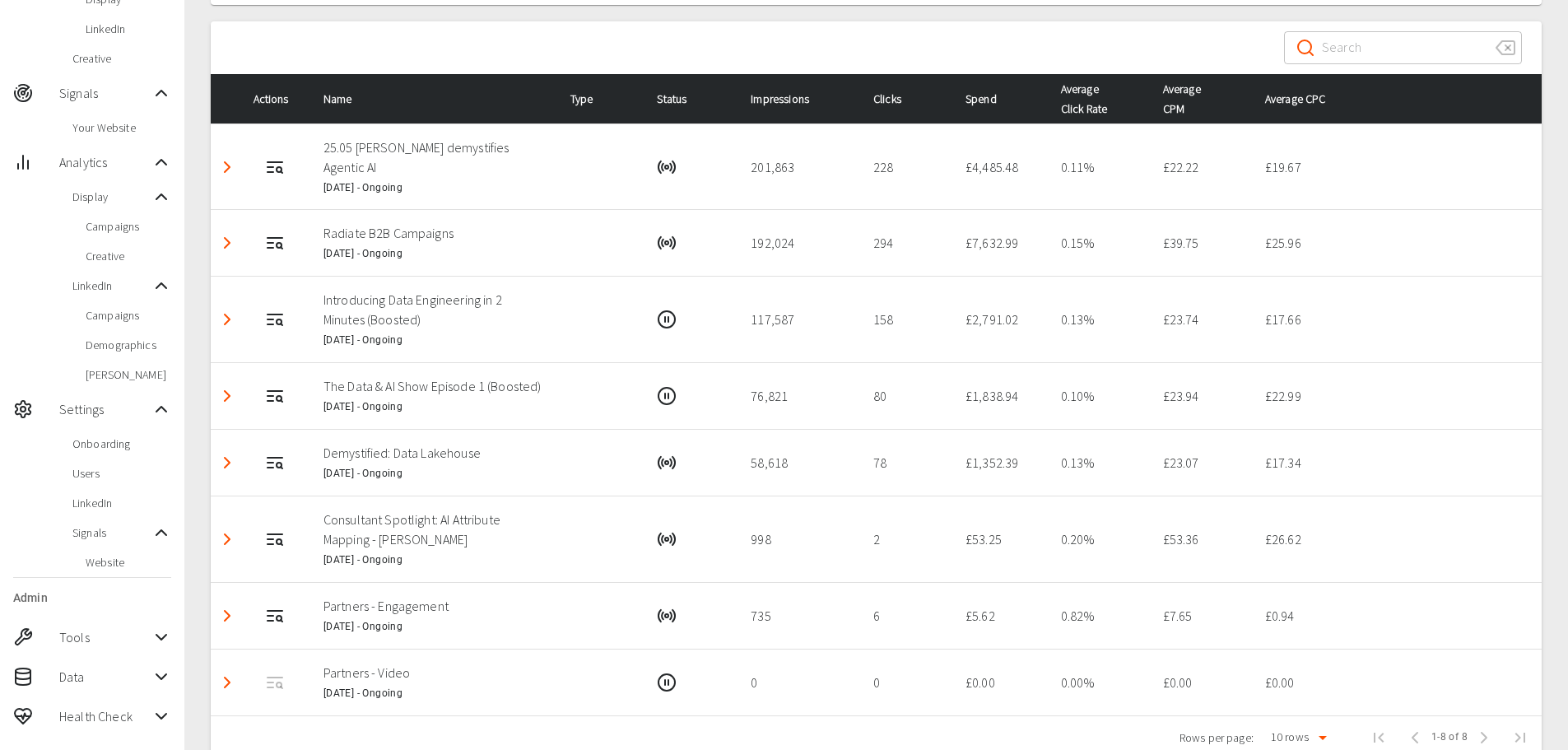
scroll to position [203, 0]
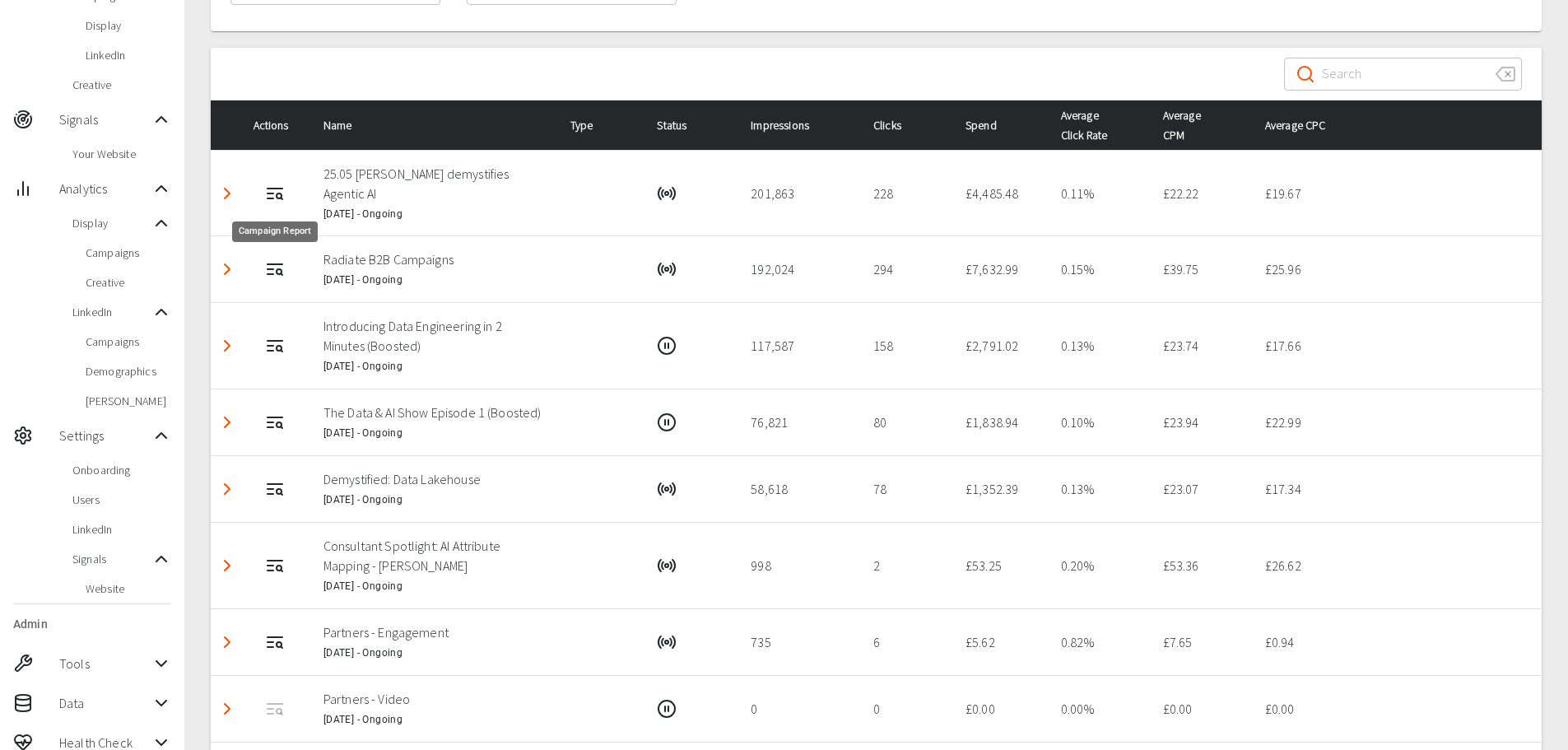
click at [274, 202] on icon "Campaign Report" at bounding box center [275, 193] width 20 height 20
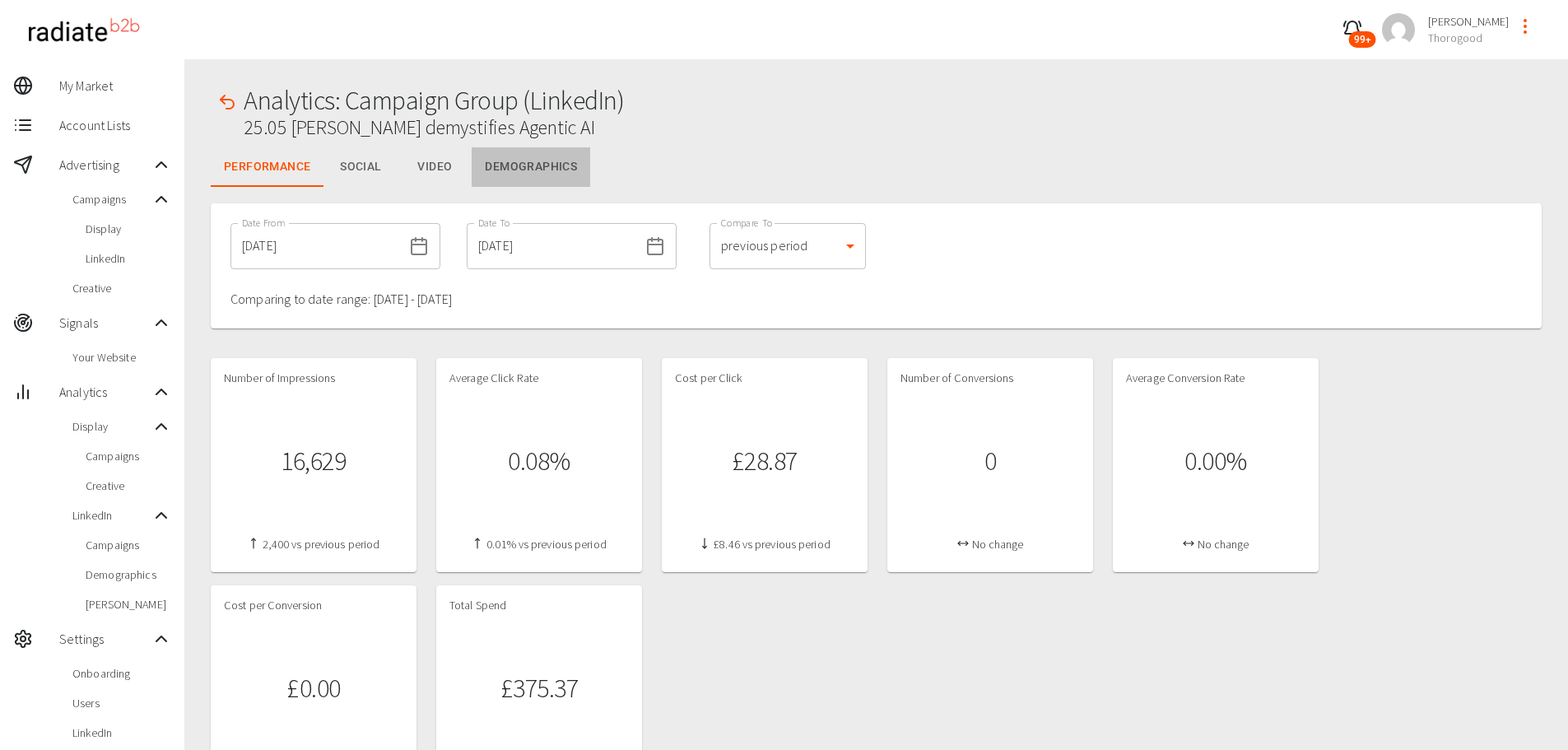
click at [540, 168] on button "Demographics" at bounding box center [531, 167] width 118 height 39
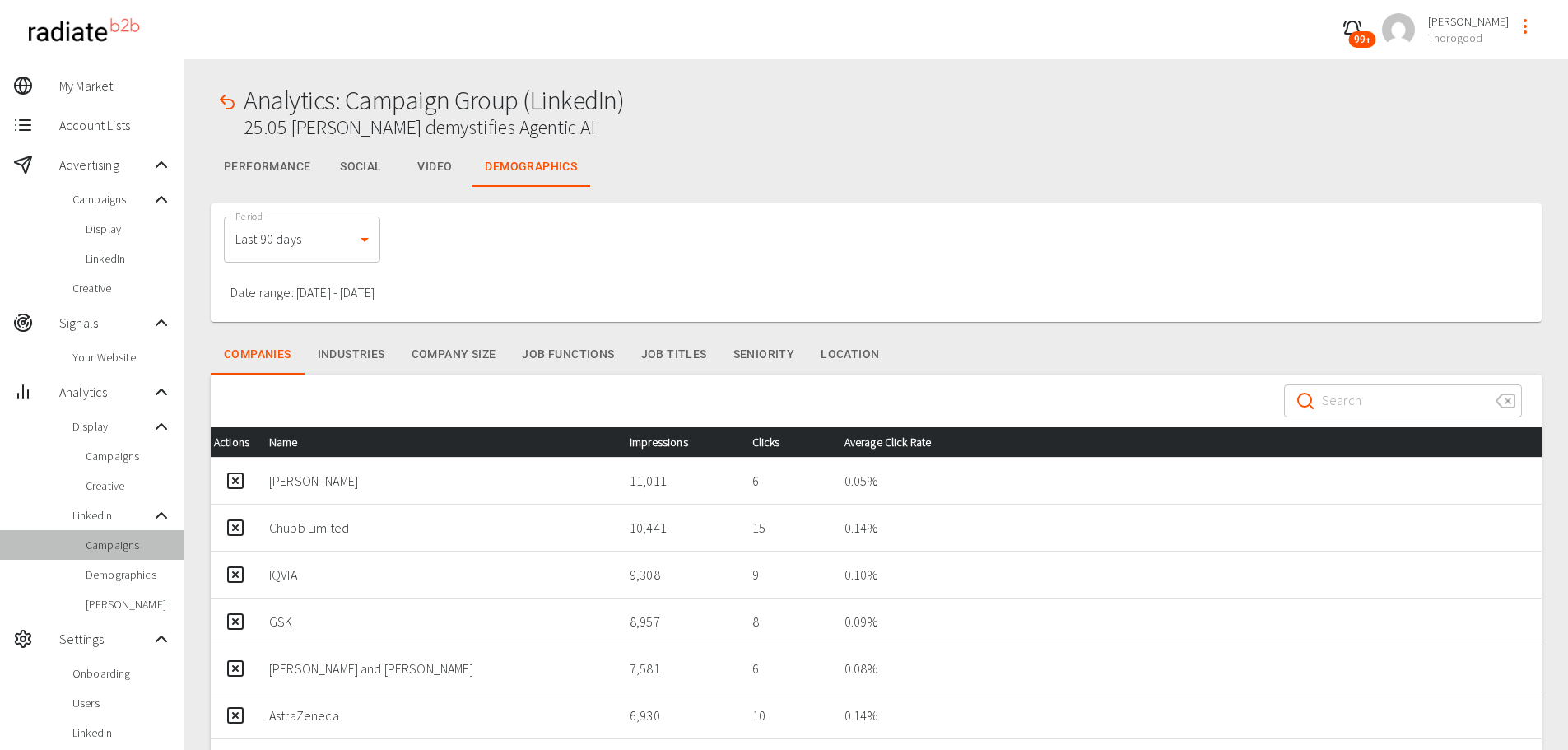
click at [125, 548] on span "Campaigns" at bounding box center [128, 545] width 85 height 17
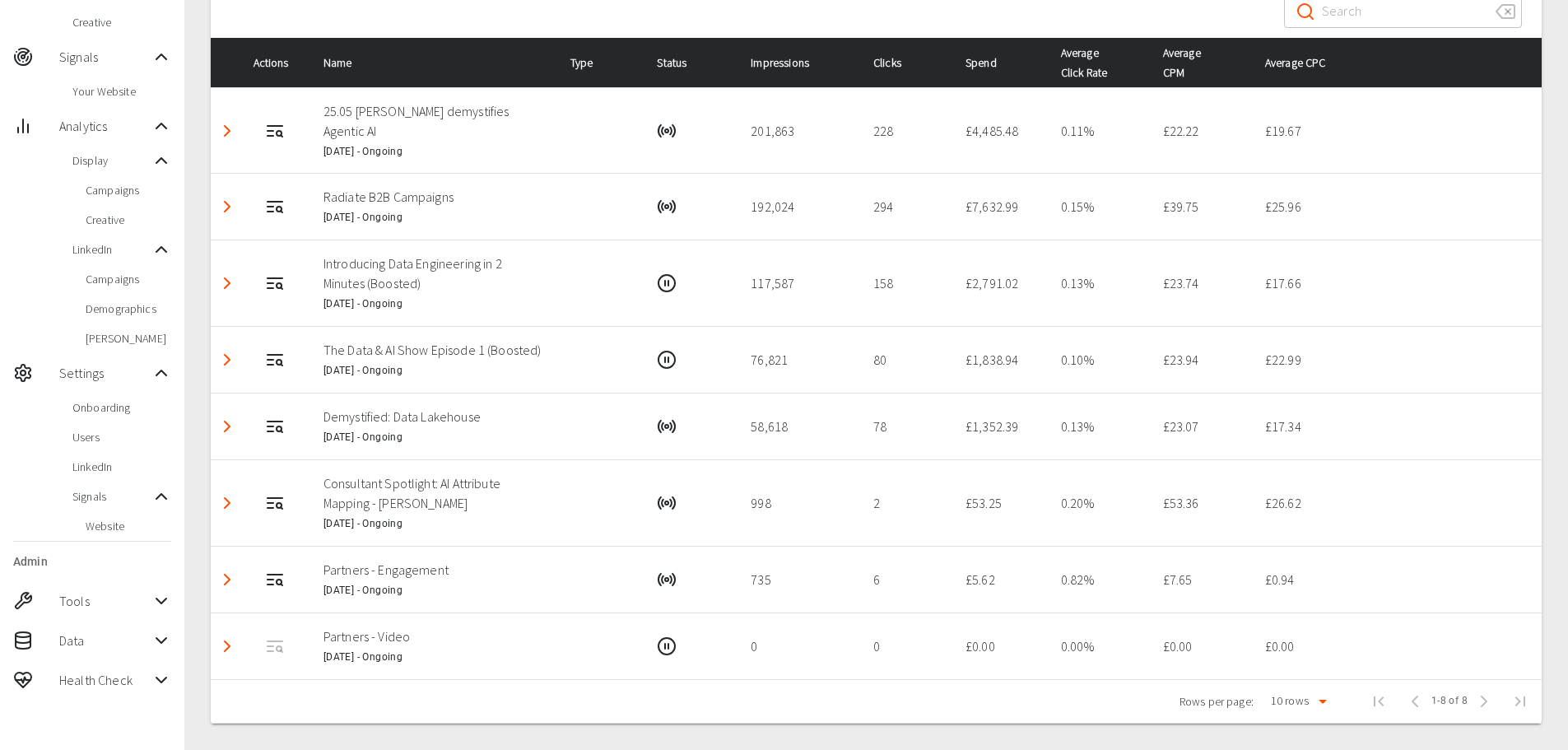
scroll to position [286, 0]
click at [229, 126] on polyline "Detail panel visibility toggle" at bounding box center [227, 130] width 5 height 10
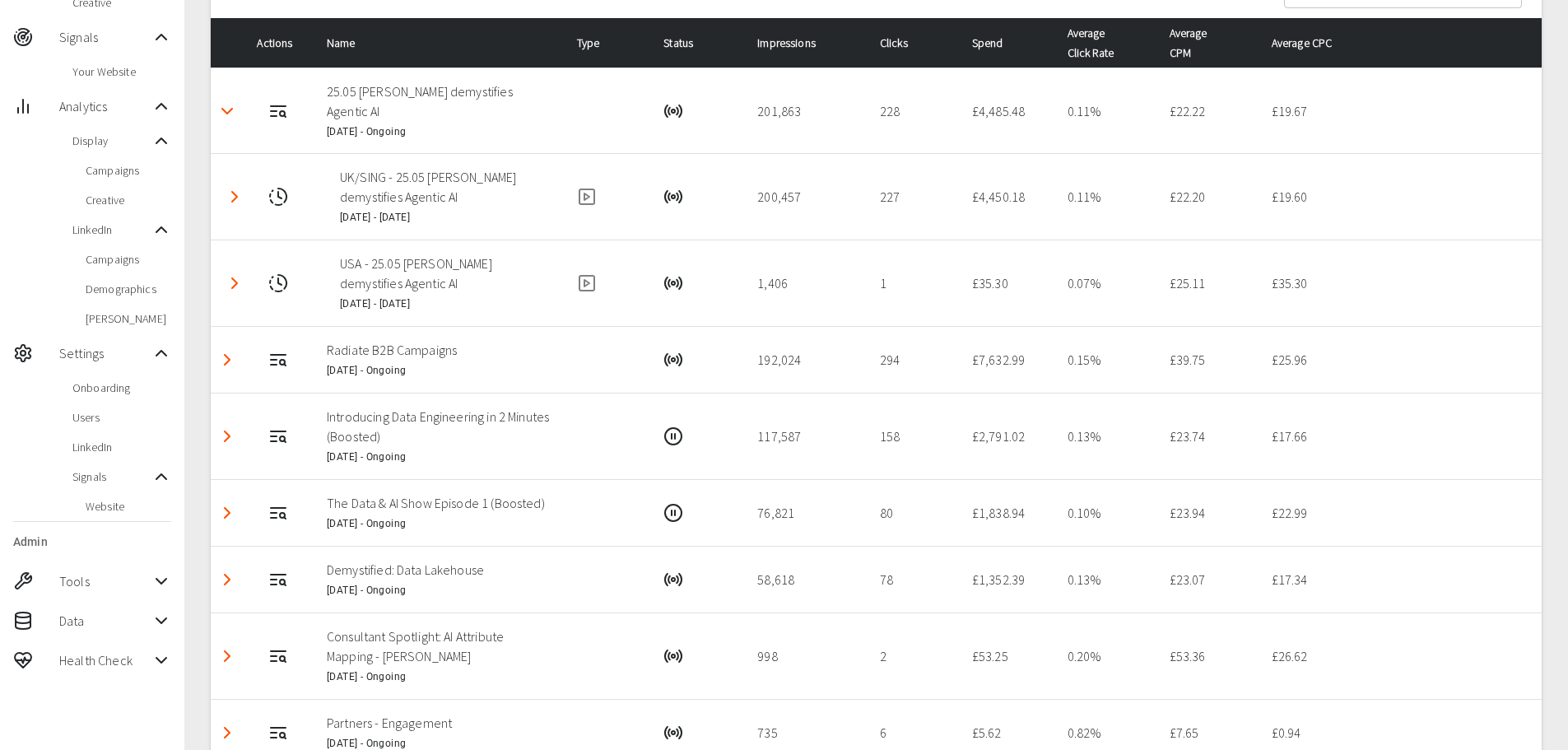
click at [240, 195] on icon "Detail panel visibility toggle" at bounding box center [234, 196] width 20 height 20
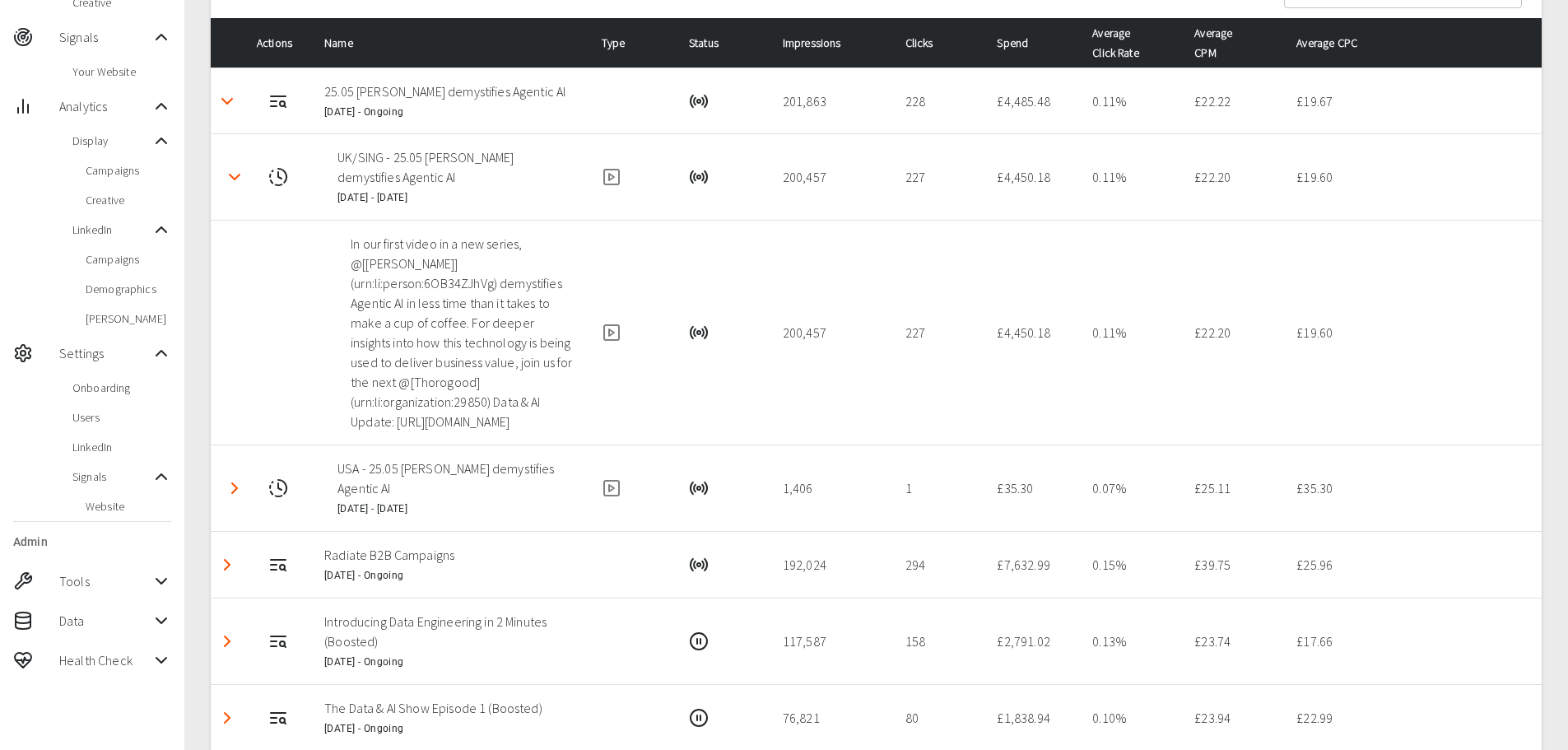
click at [234, 174] on icon "Detail panel visibility toggle" at bounding box center [234, 176] width 20 height 20
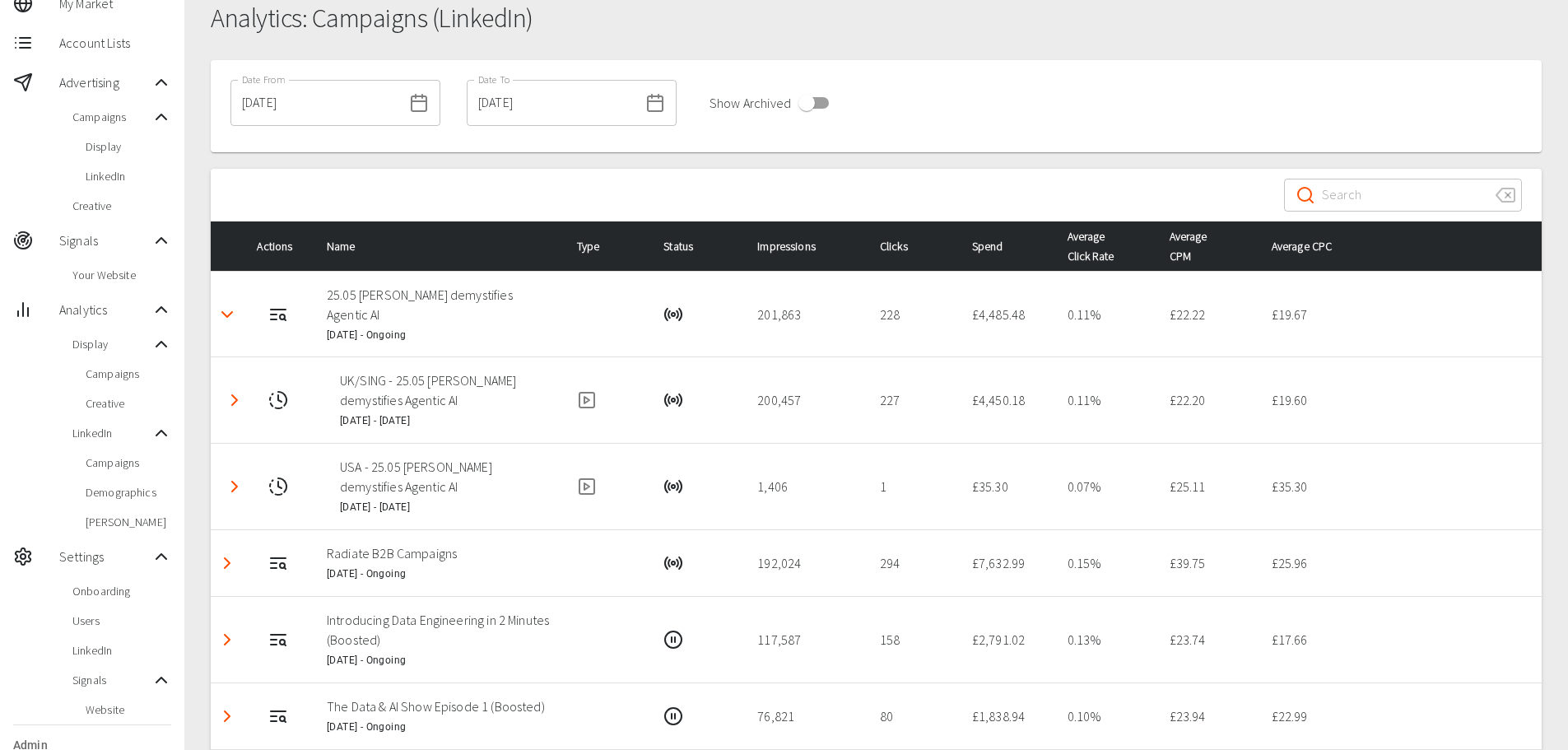
scroll to position [0, 0]
